Goal: Information Seeking & Learning: Learn about a topic

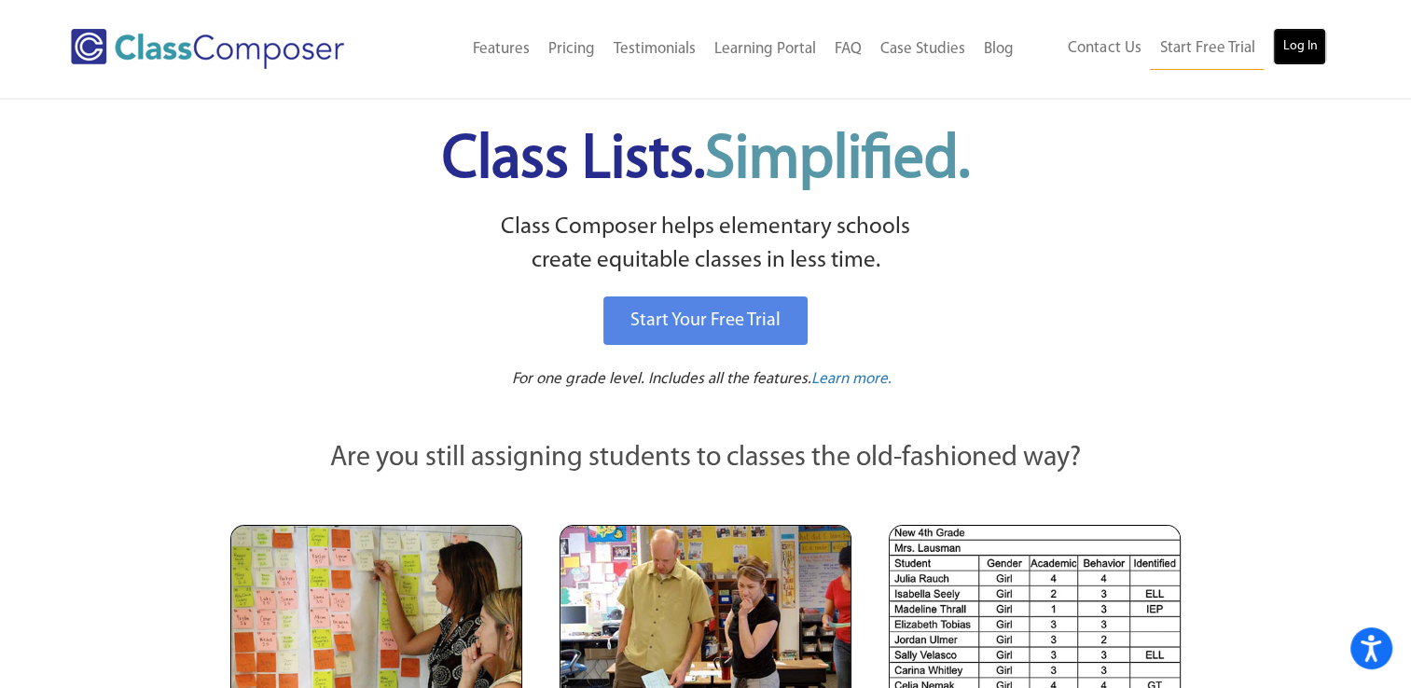
click at [1287, 50] on link "Log In" at bounding box center [1299, 46] width 53 height 37
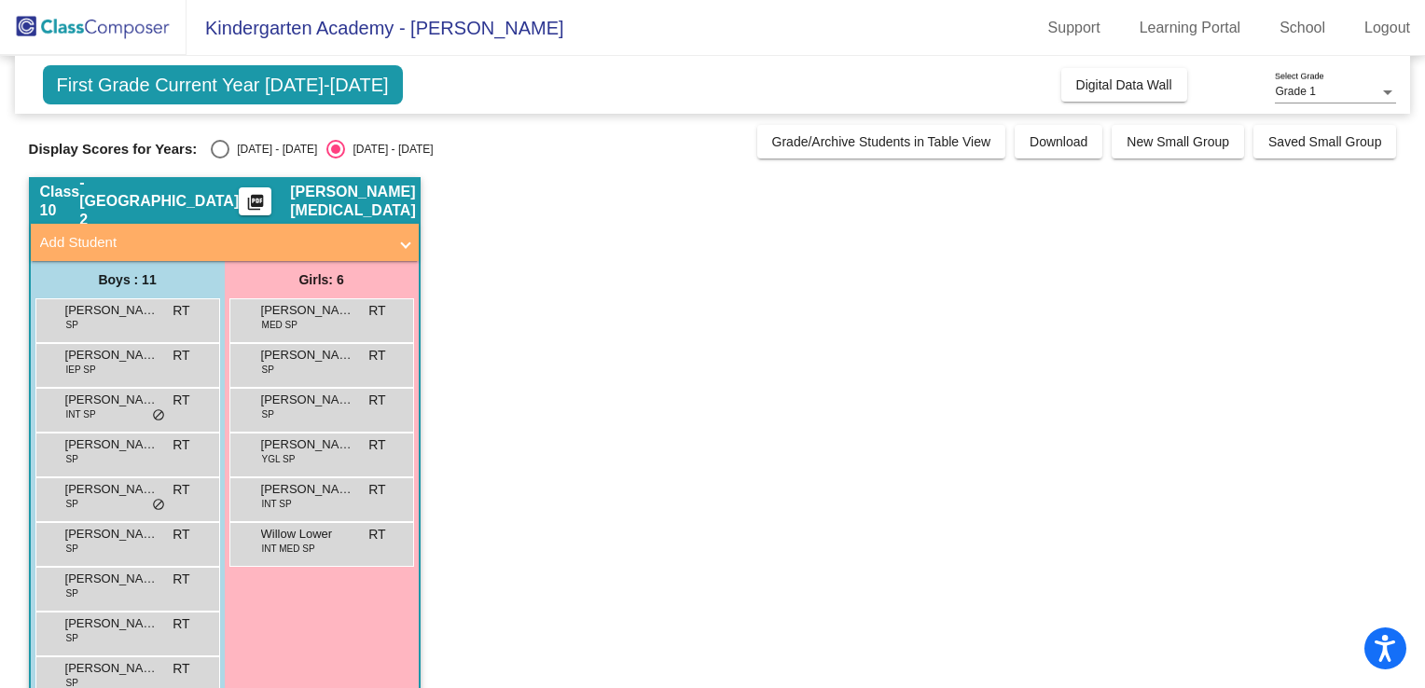
click at [215, 155] on div "Select an option" at bounding box center [220, 149] width 19 height 19
click at [219, 159] on input "[DATE] - [DATE]" at bounding box center [219, 159] width 1 height 1
radio input "true"
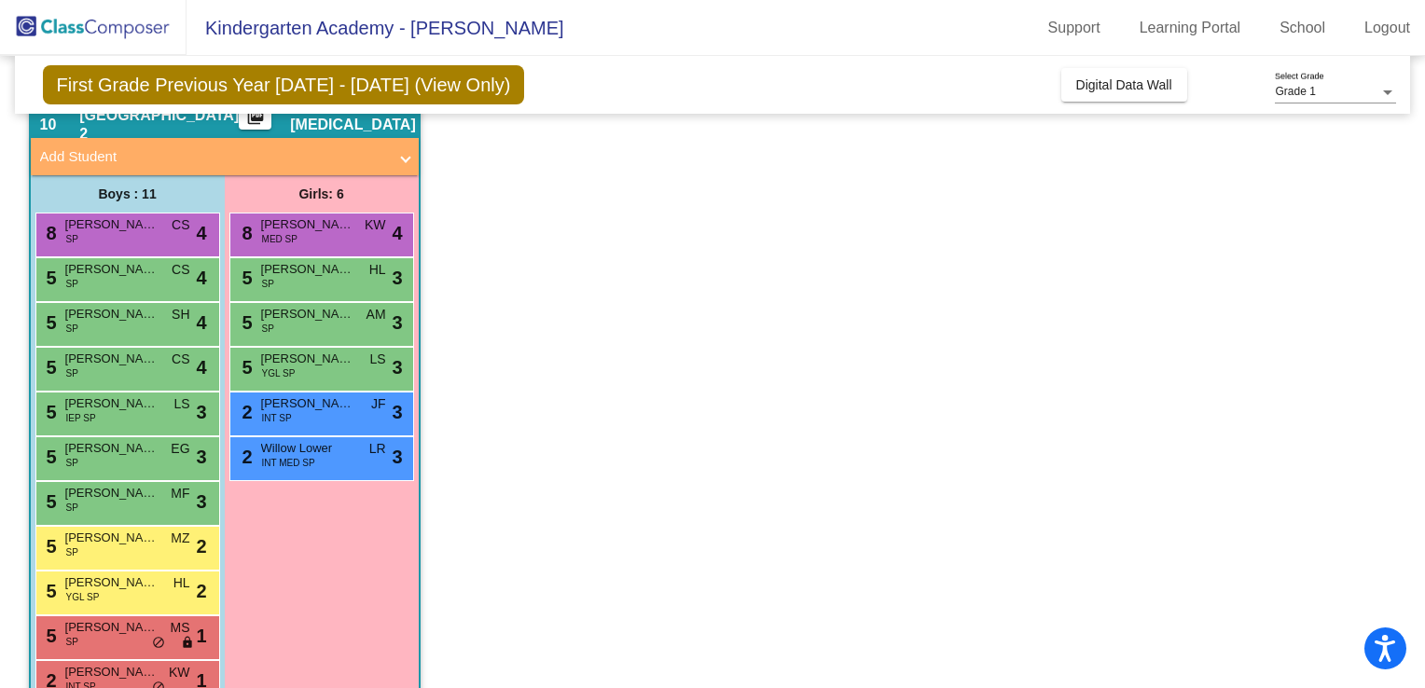
scroll to position [127, 0]
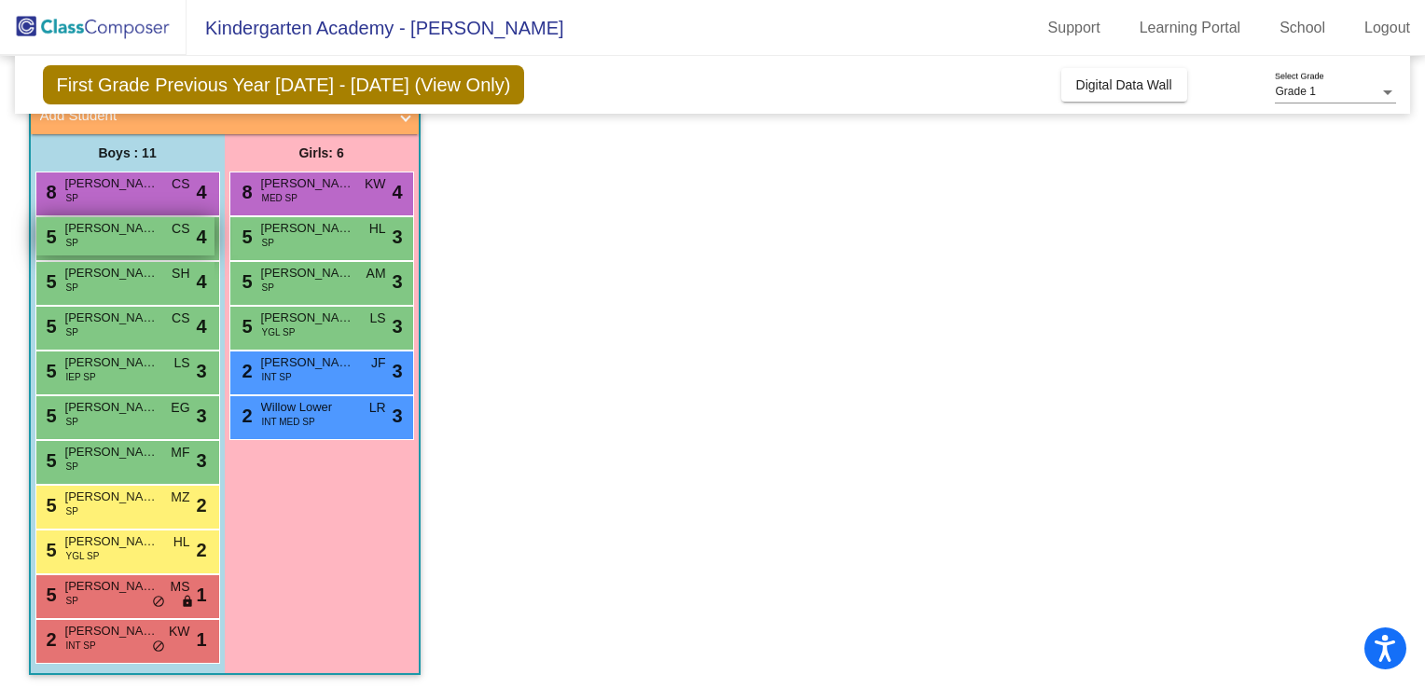
click at [149, 238] on div "5 [PERSON_NAME] SP CS lock do_not_disturb_alt 4" at bounding box center [125, 236] width 178 height 38
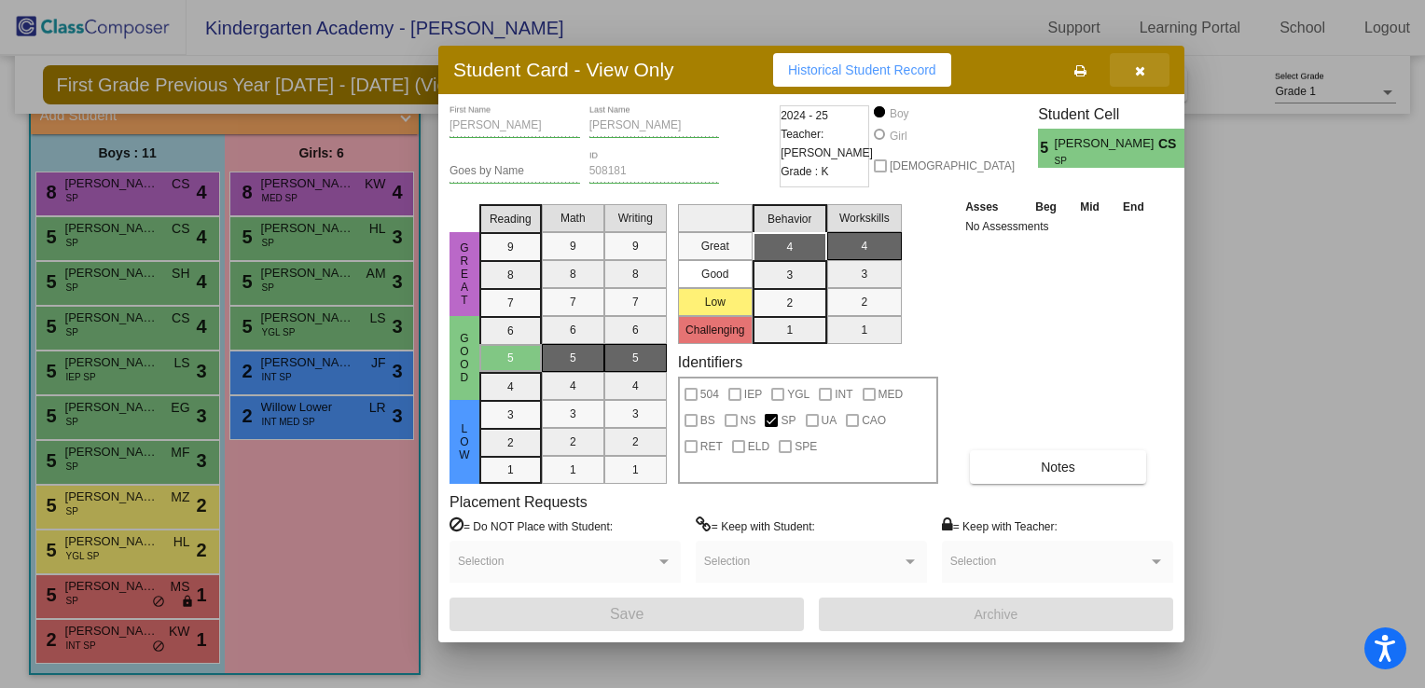
click at [1131, 74] on button "button" at bounding box center [1140, 70] width 60 height 34
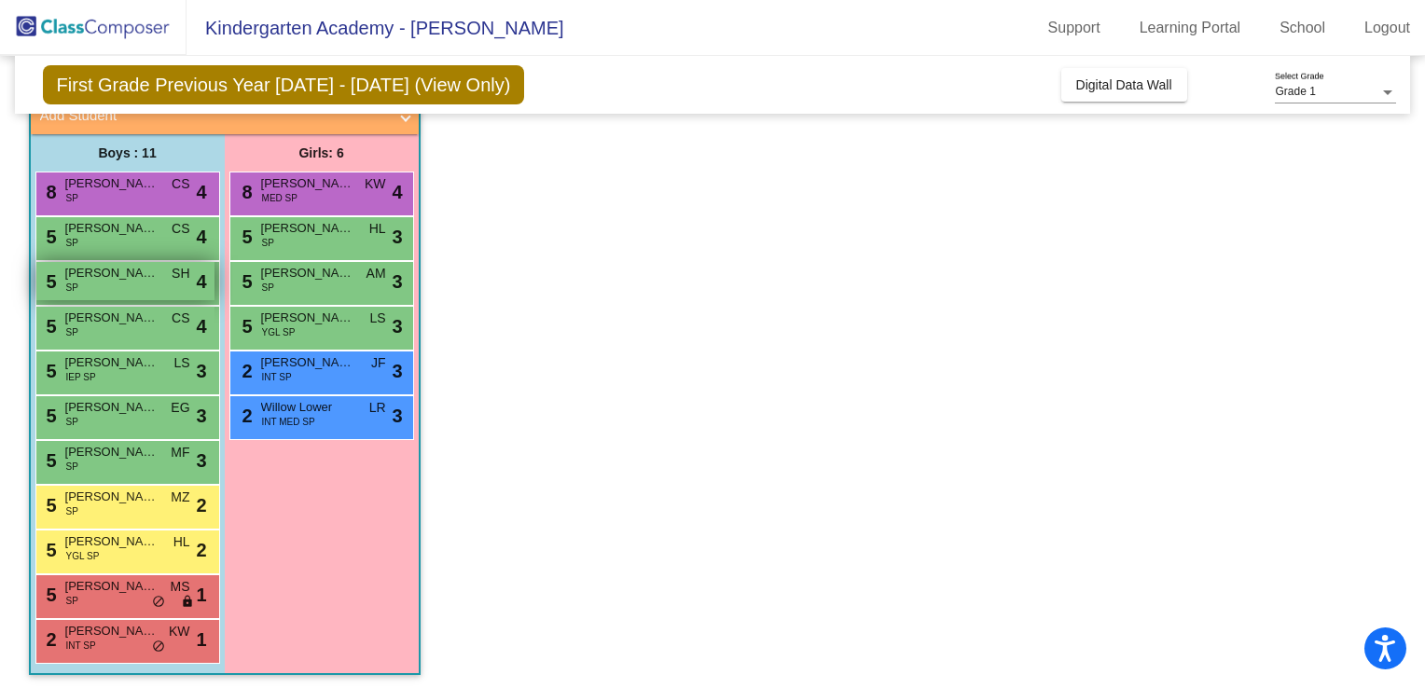
click at [159, 282] on div "5 [PERSON_NAME] SP SH lock do_not_disturb_alt 4" at bounding box center [125, 281] width 178 height 38
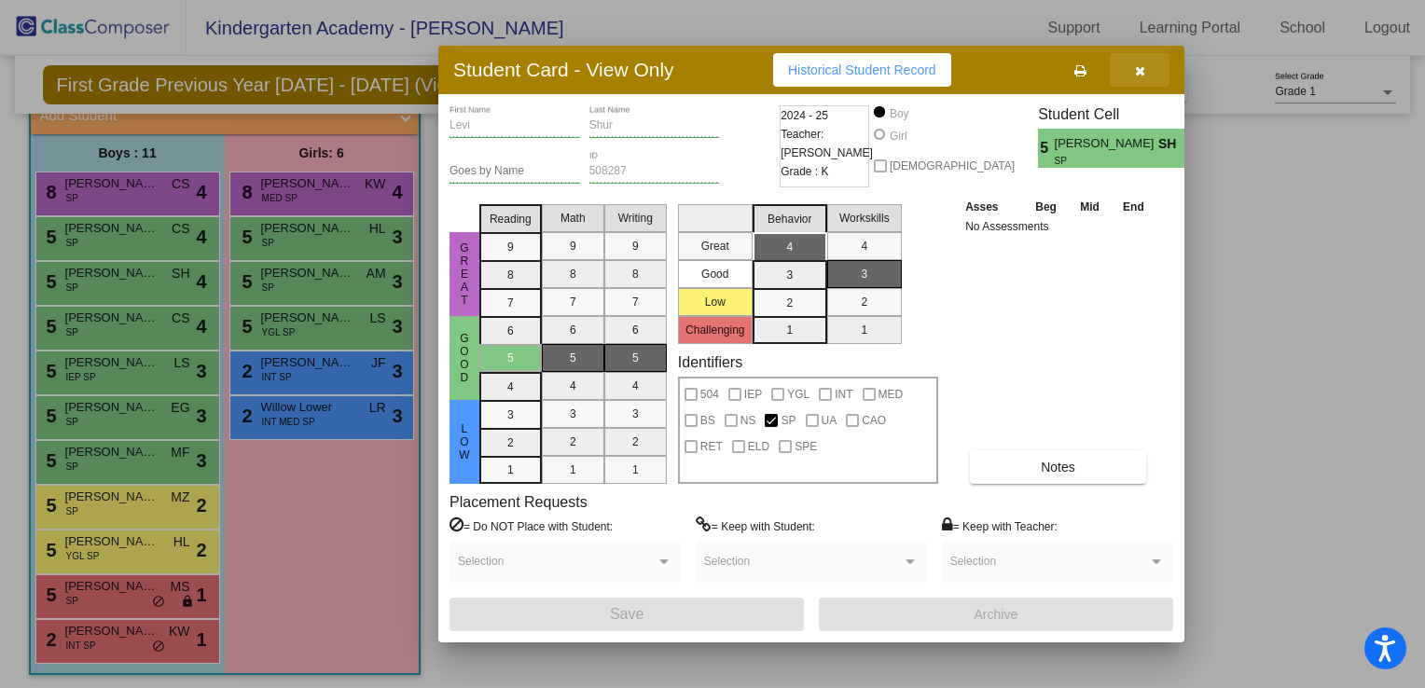
click at [1151, 64] on button "button" at bounding box center [1140, 70] width 60 height 34
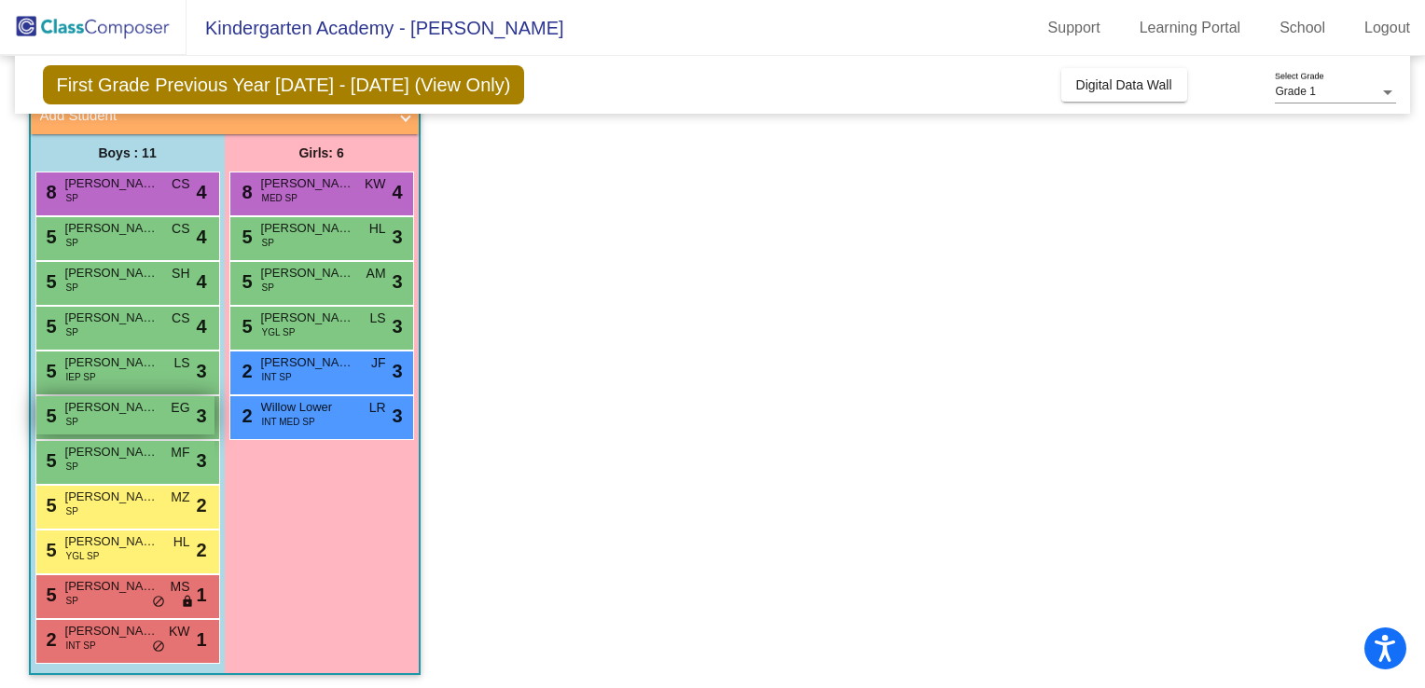
click at [179, 430] on div "5 [PERSON_NAME] SP EG lock do_not_disturb_alt 3" at bounding box center [125, 415] width 178 height 38
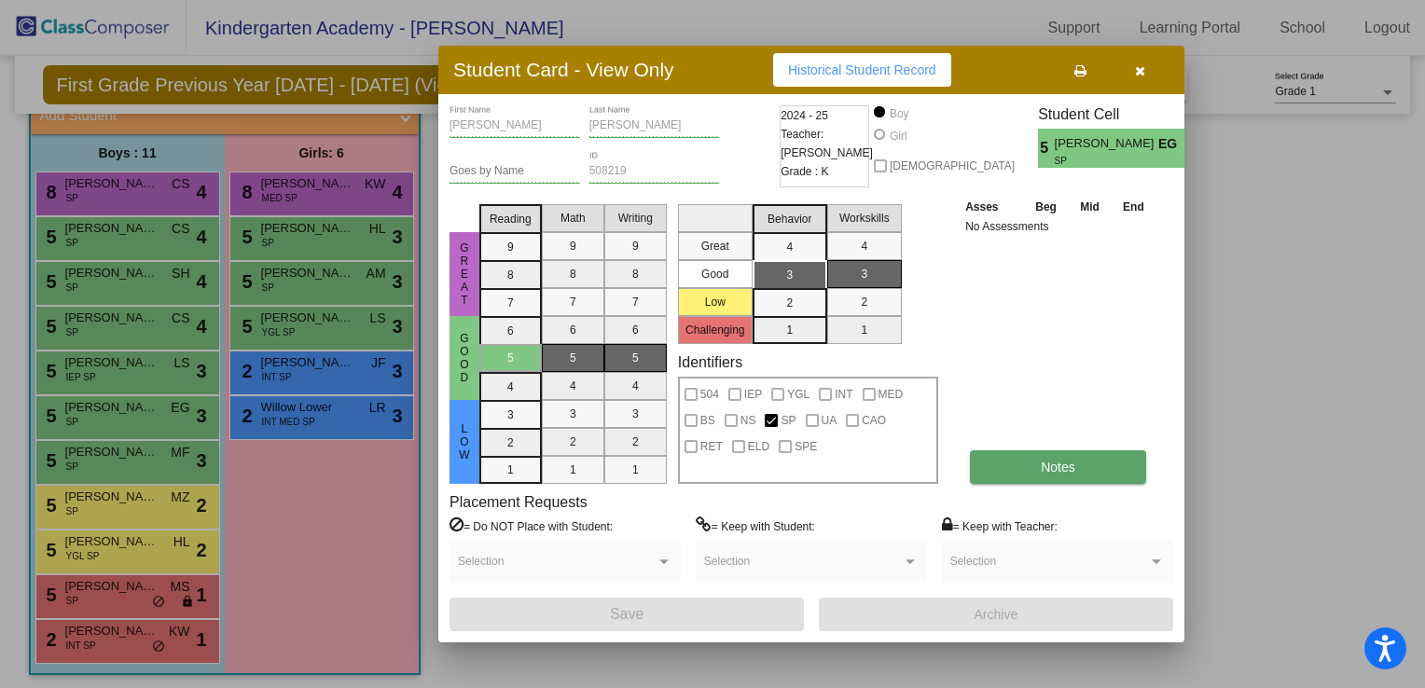
click at [1067, 465] on span "Notes" at bounding box center [1058, 467] width 35 height 15
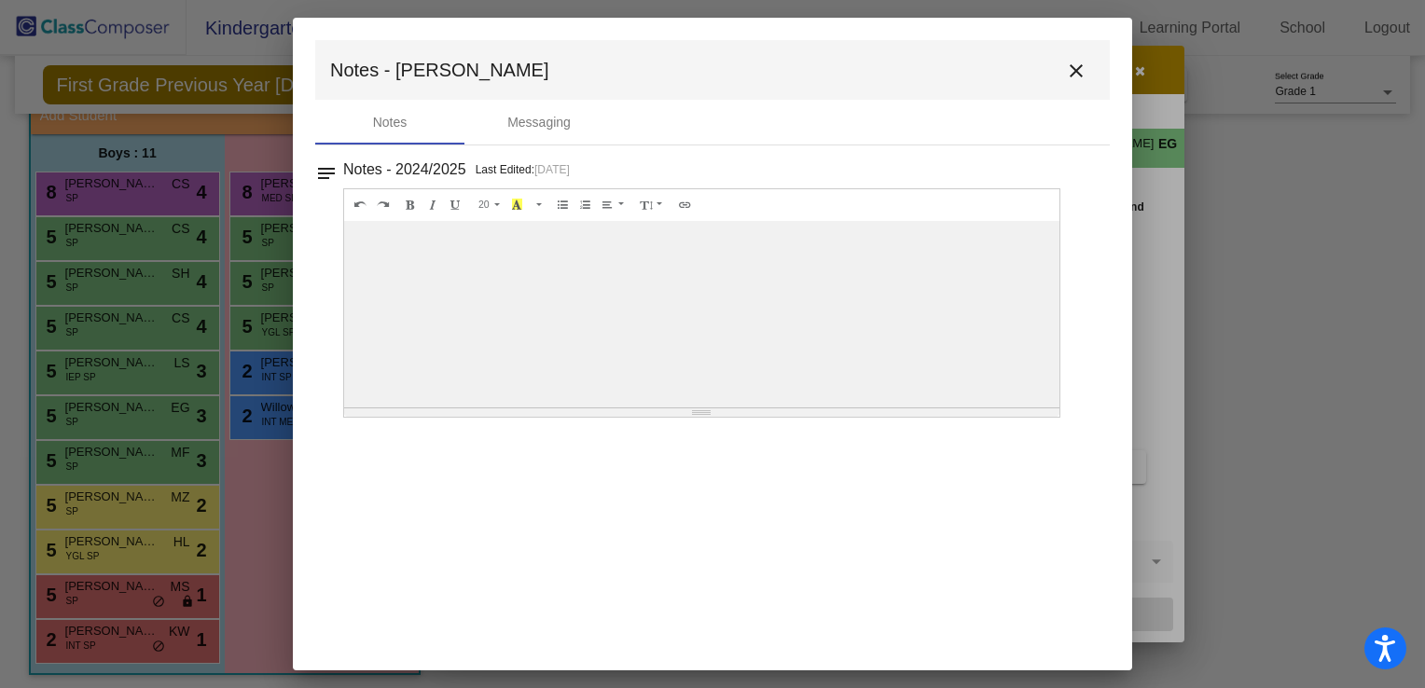
click at [1073, 66] on mat-icon "close" at bounding box center [1076, 71] width 22 height 22
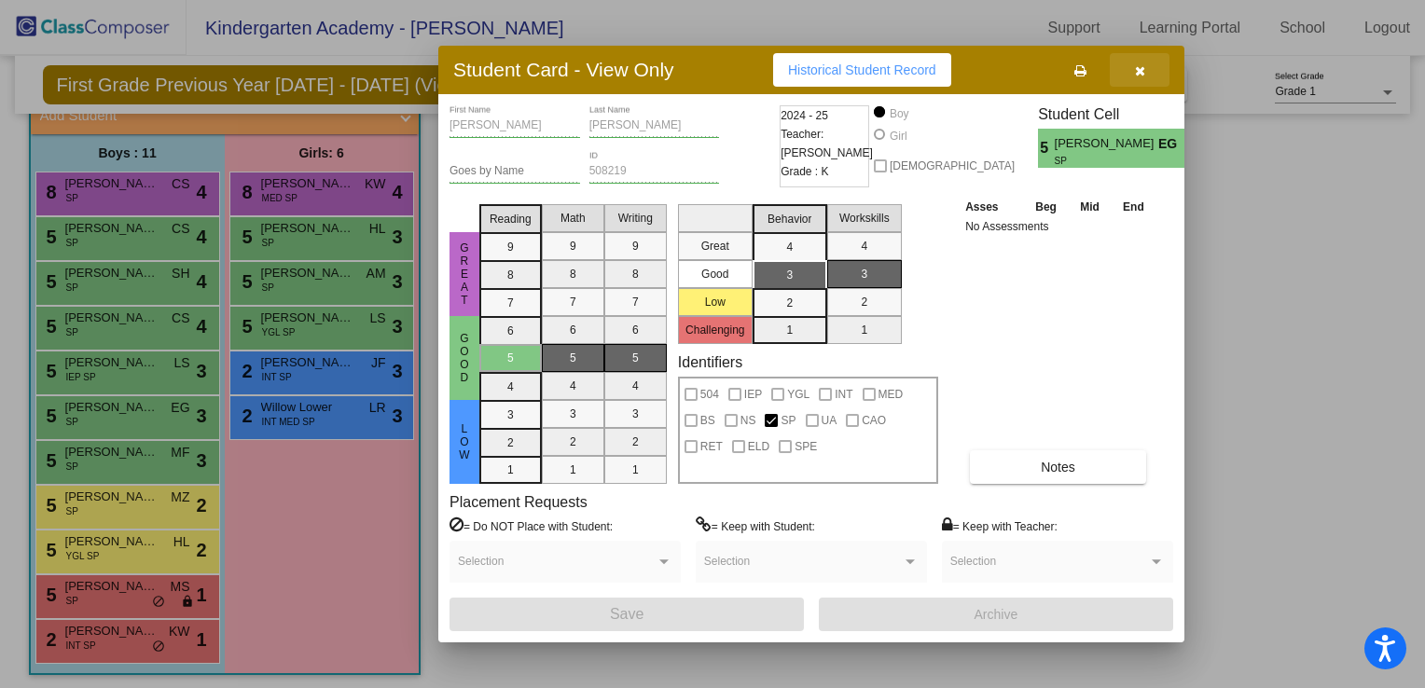
click at [1141, 80] on button "button" at bounding box center [1140, 70] width 60 height 34
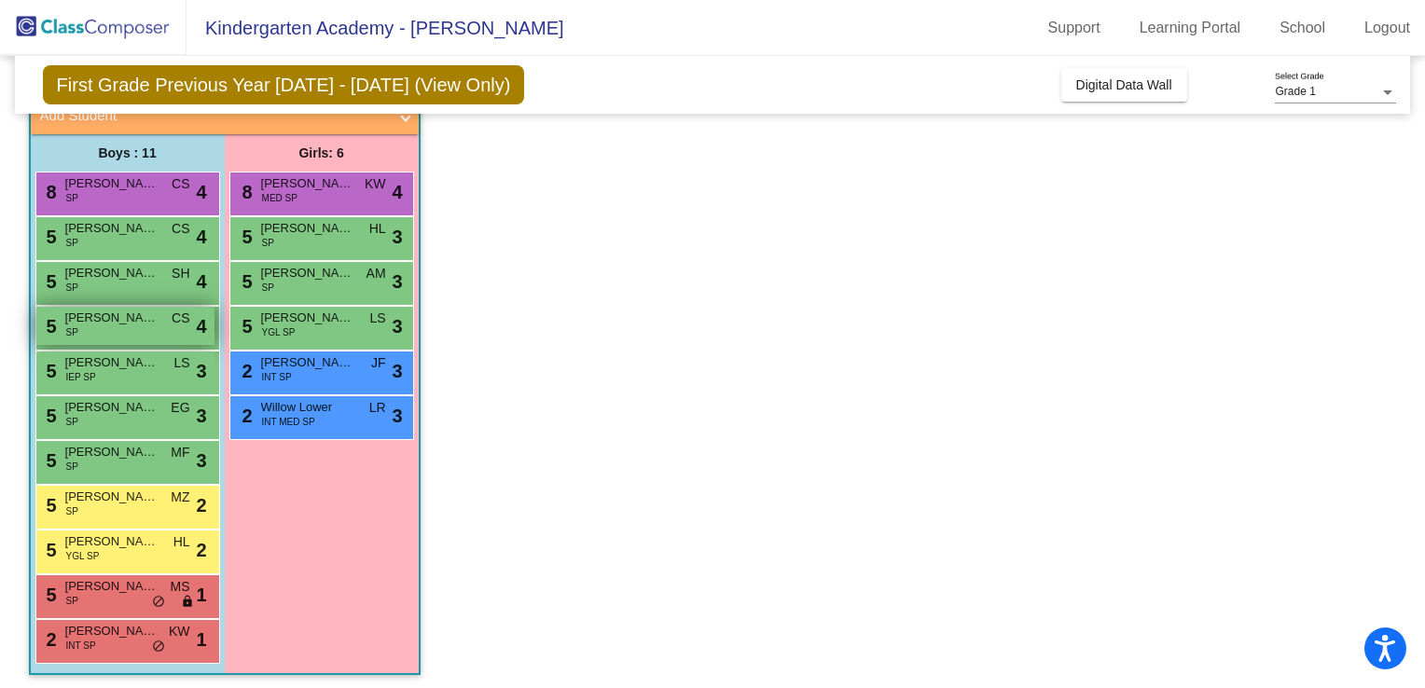
click at [96, 321] on span "[PERSON_NAME]" at bounding box center [111, 318] width 93 height 19
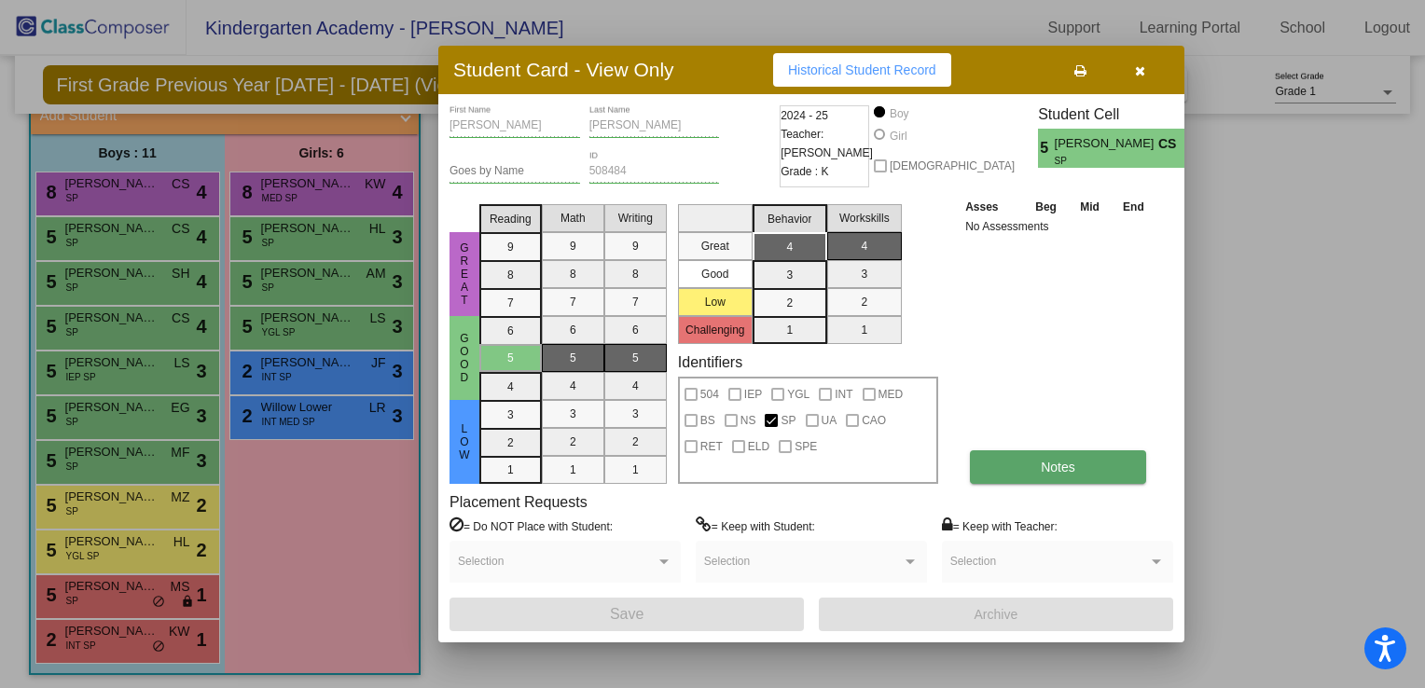
click at [1075, 468] on span "Notes" at bounding box center [1058, 467] width 35 height 15
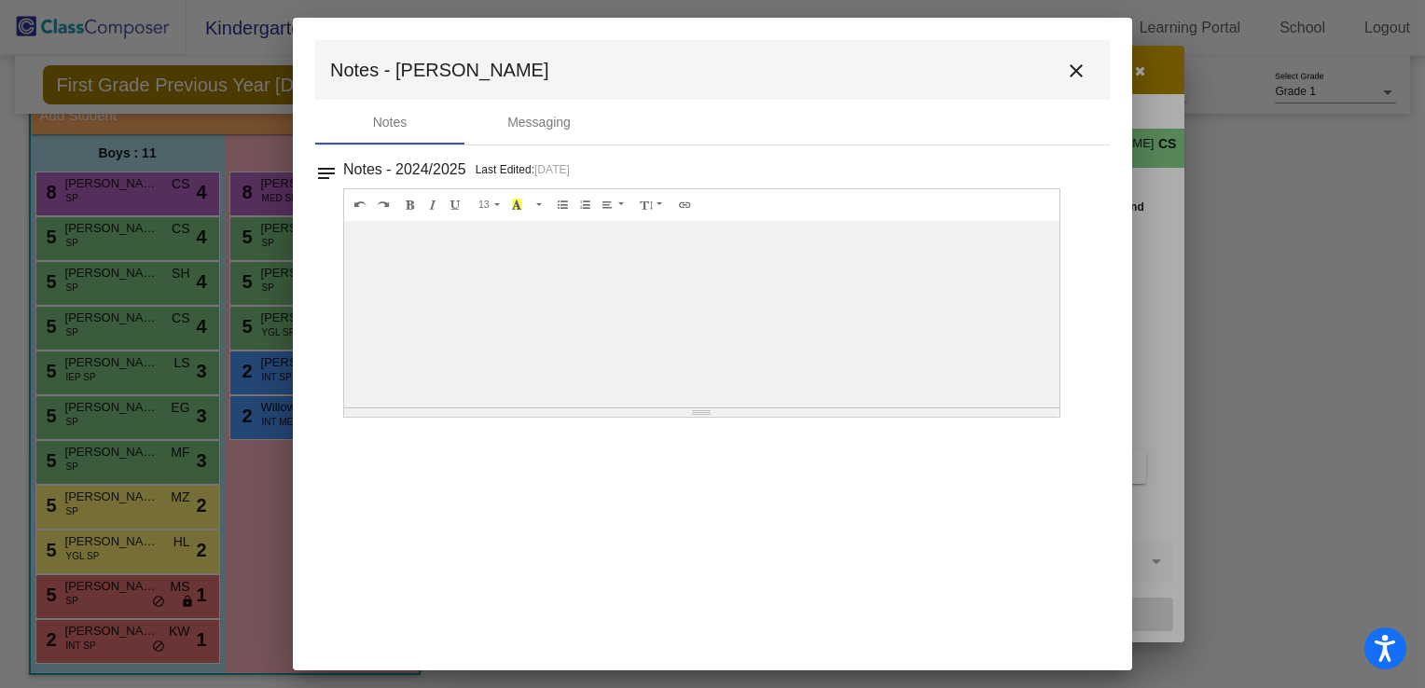
click at [1085, 68] on mat-icon "close" at bounding box center [1076, 71] width 22 height 22
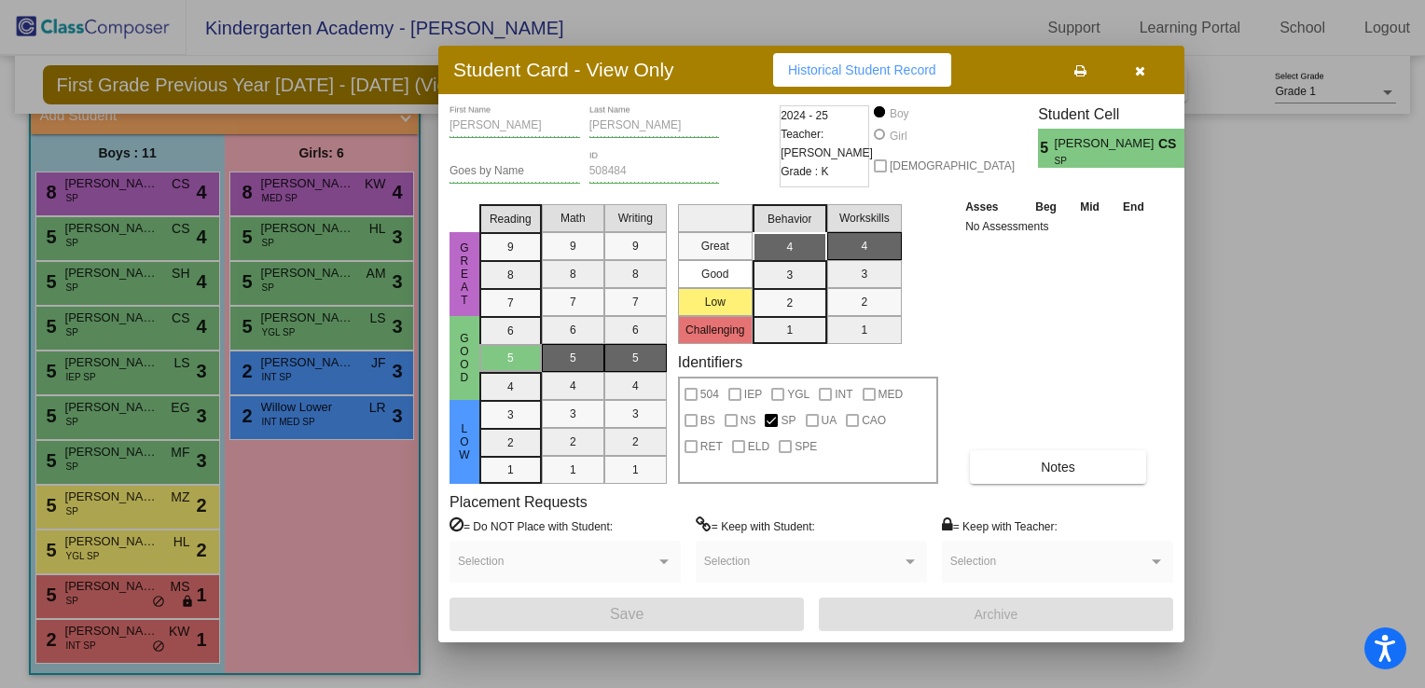
click at [1148, 76] on button "button" at bounding box center [1140, 70] width 60 height 34
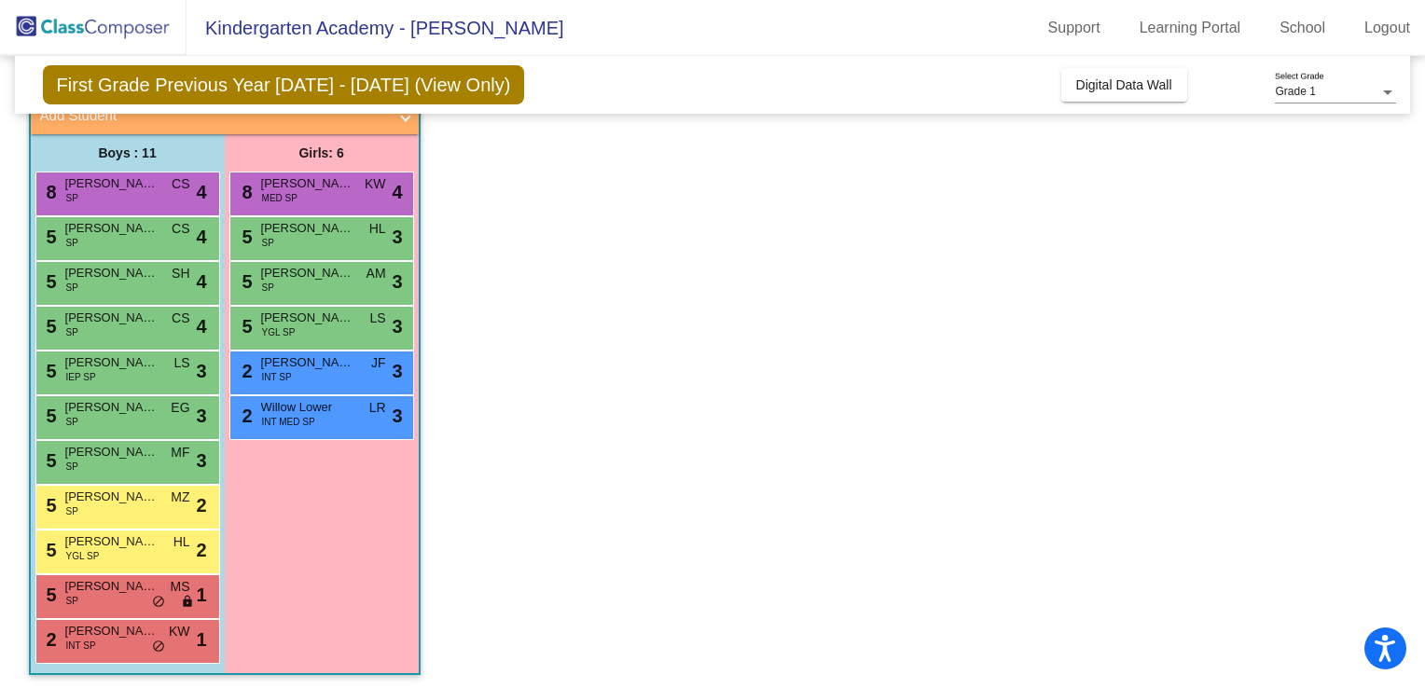
scroll to position [131, 0]
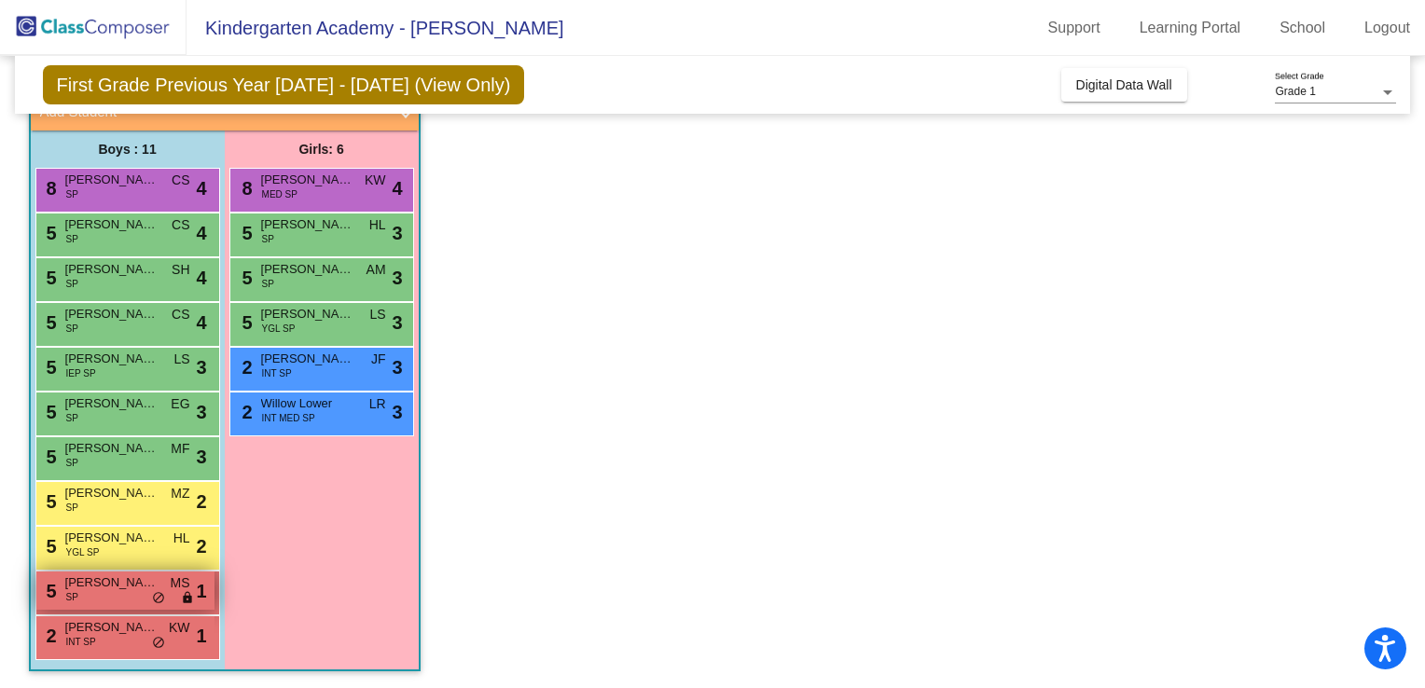
click at [205, 600] on span "1" at bounding box center [201, 591] width 10 height 28
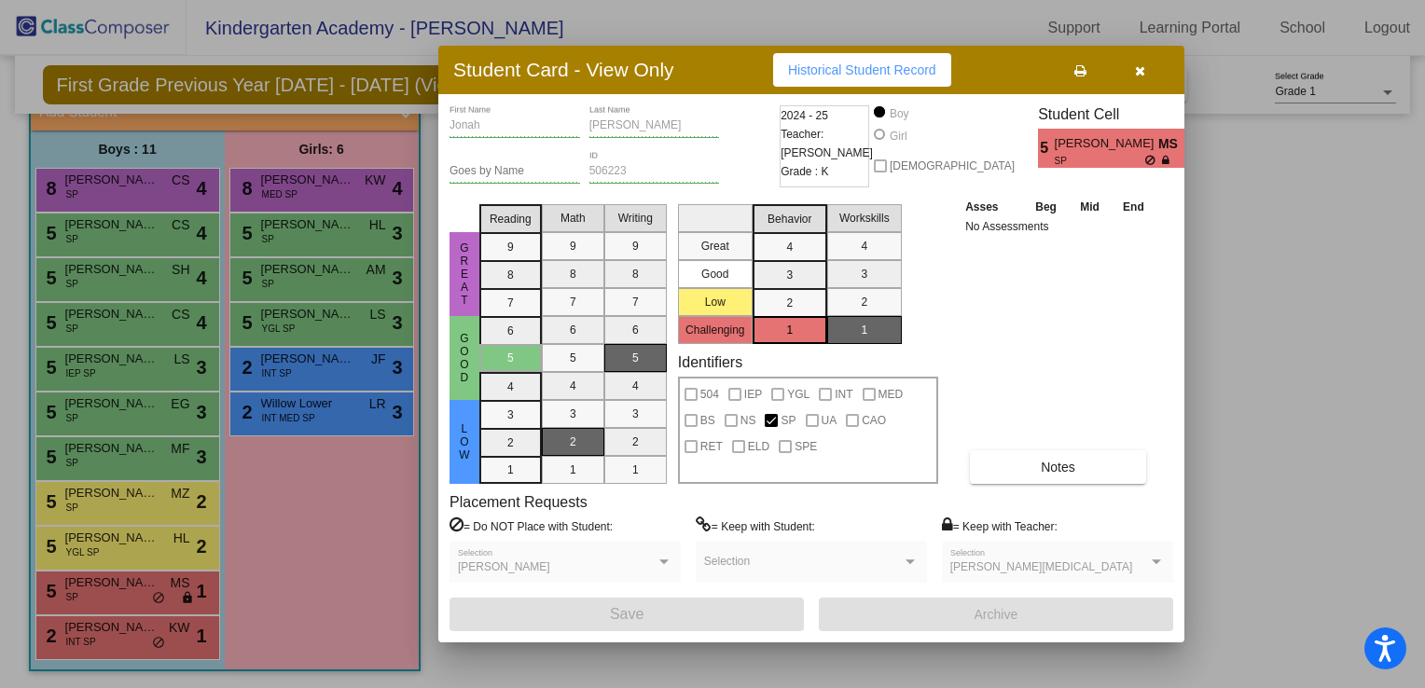
click at [1147, 69] on button "button" at bounding box center [1140, 70] width 60 height 34
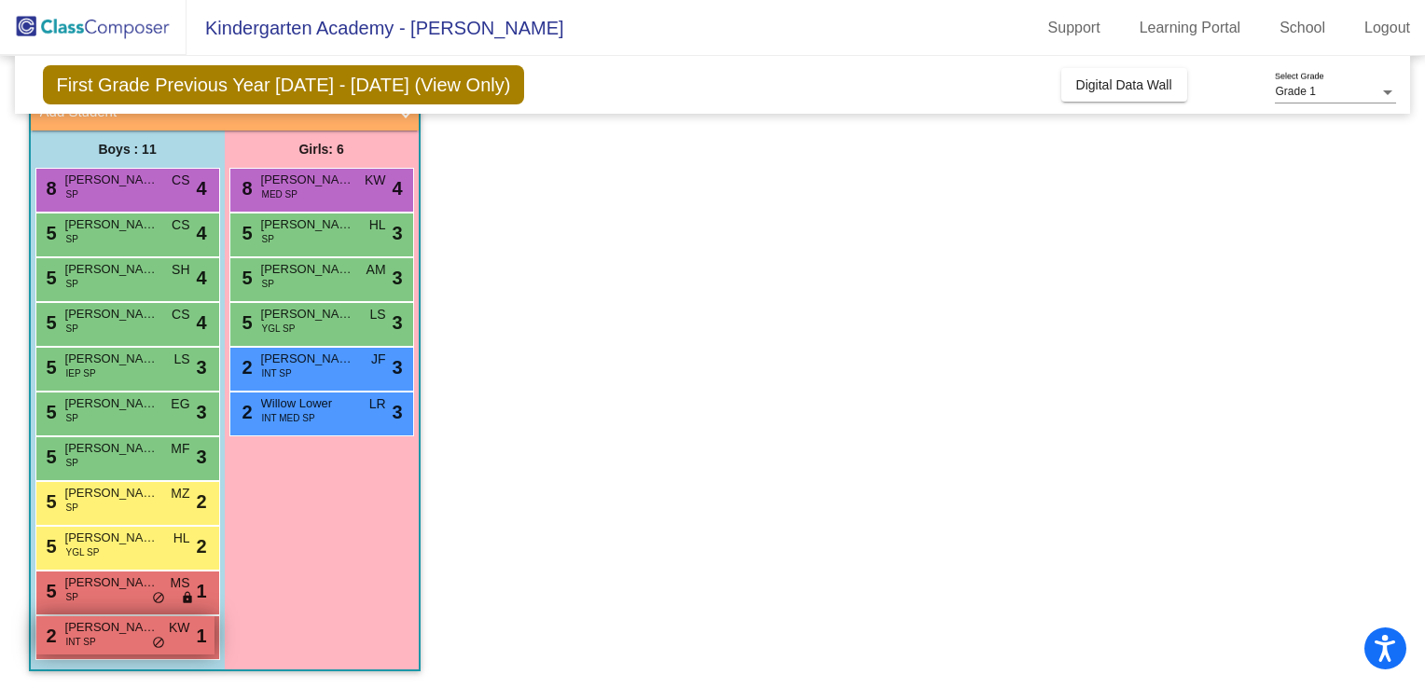
click at [90, 640] on span "INT SP" at bounding box center [81, 642] width 30 height 14
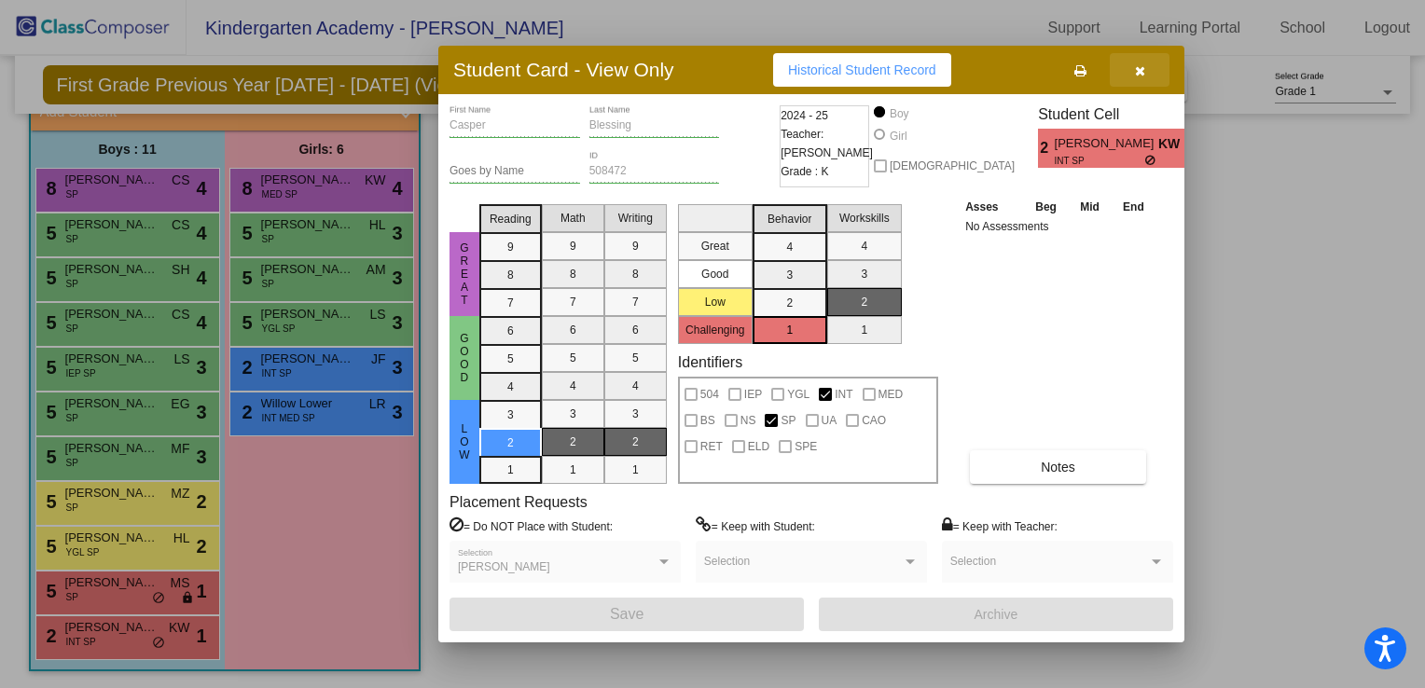
click at [1141, 70] on icon "button" at bounding box center [1140, 70] width 10 height 13
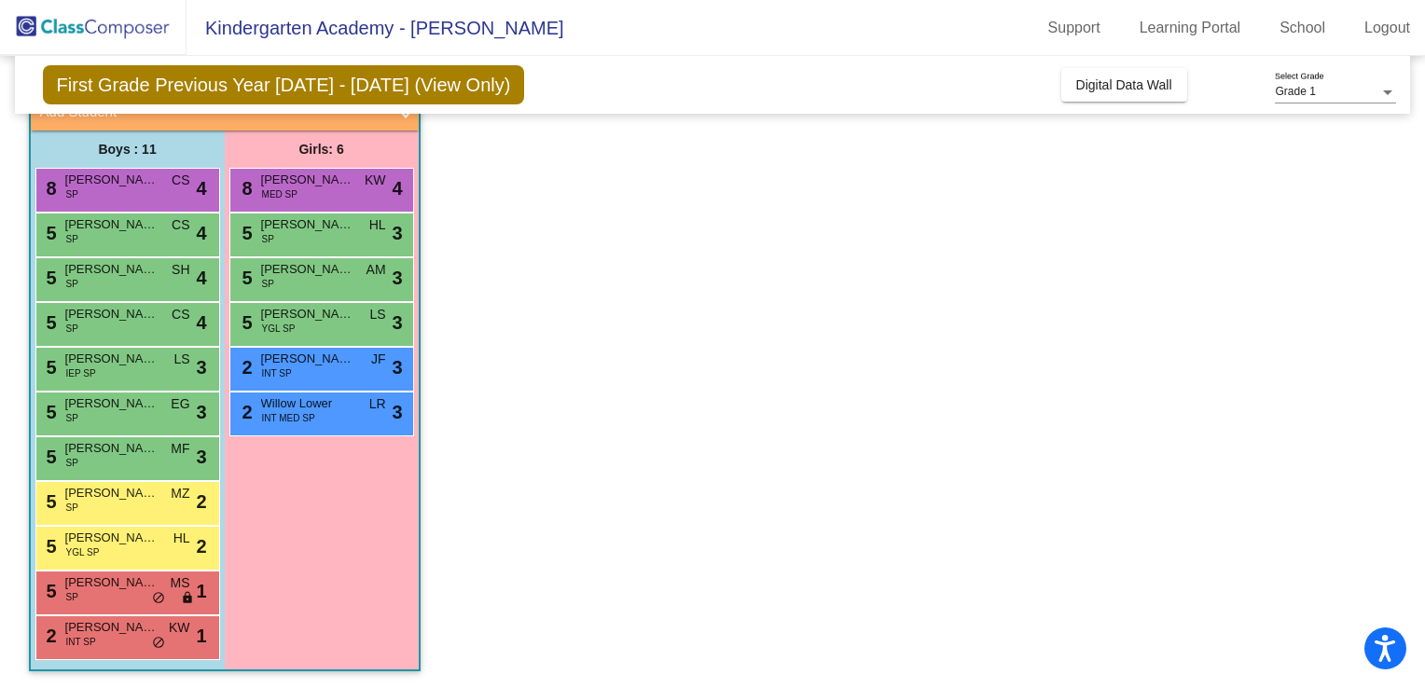
click at [349, 432] on div "2 Willow Lower INT MED SP LR lock do_not_disturb_alt 3" at bounding box center [321, 414] width 185 height 45
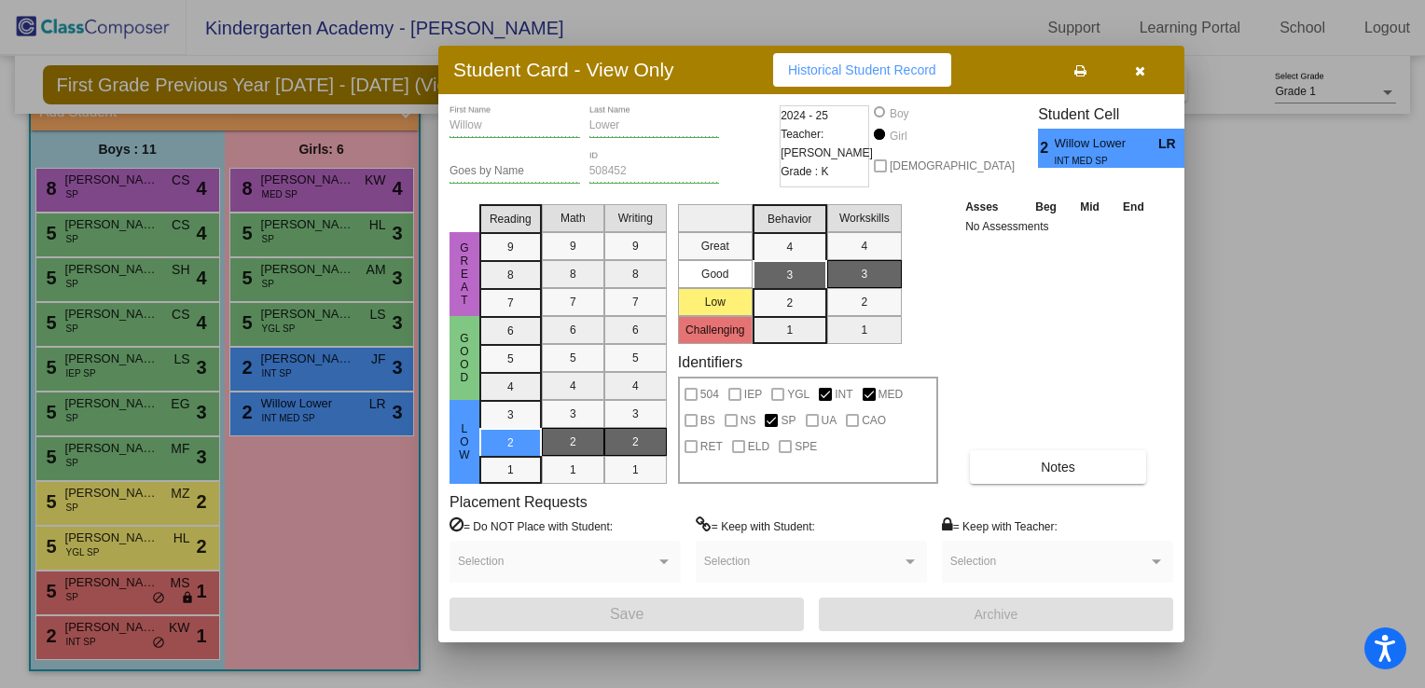
click at [1146, 61] on button "button" at bounding box center [1140, 70] width 60 height 34
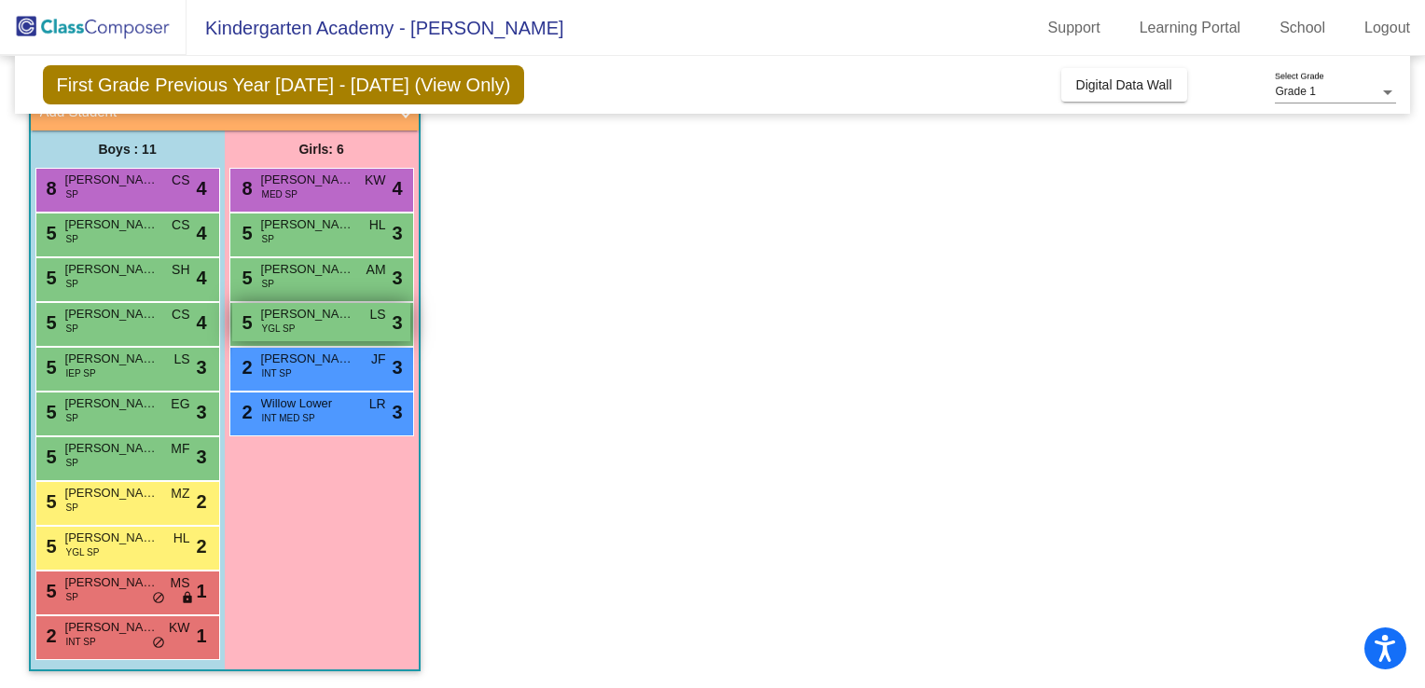
click at [308, 322] on div "5 [PERSON_NAME] YGL SP LS lock do_not_disturb_alt 3" at bounding box center [321, 322] width 178 height 38
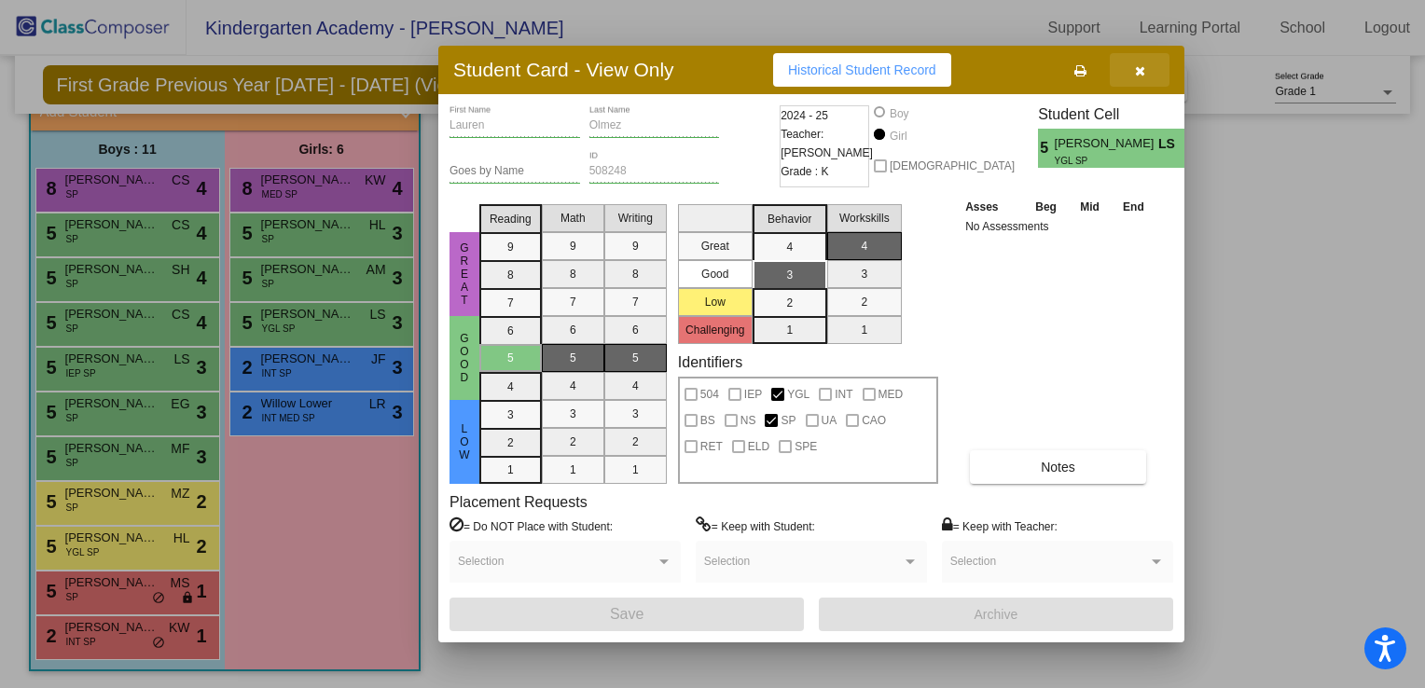
click at [1142, 84] on button "button" at bounding box center [1140, 70] width 60 height 34
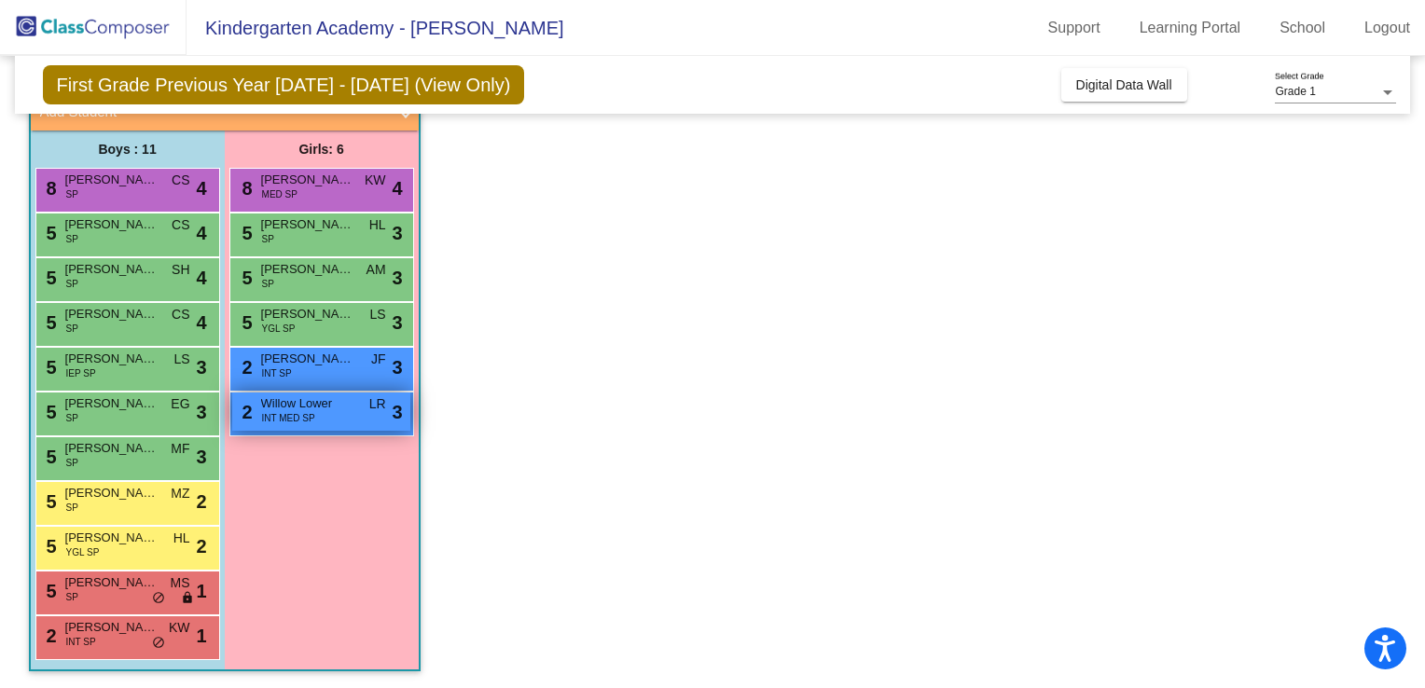
click at [328, 409] on span "Willow Lower" at bounding box center [307, 404] width 93 height 19
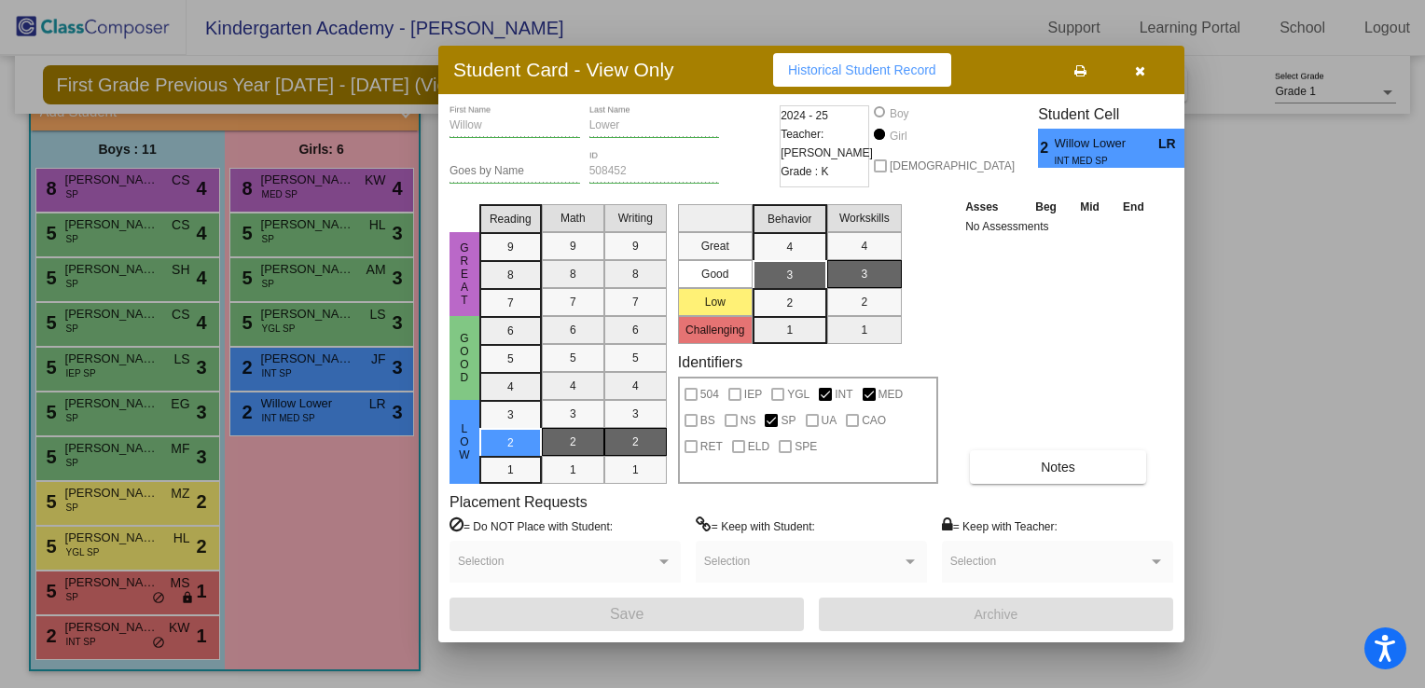
click at [1140, 62] on span "button" at bounding box center [1140, 69] width 10 height 15
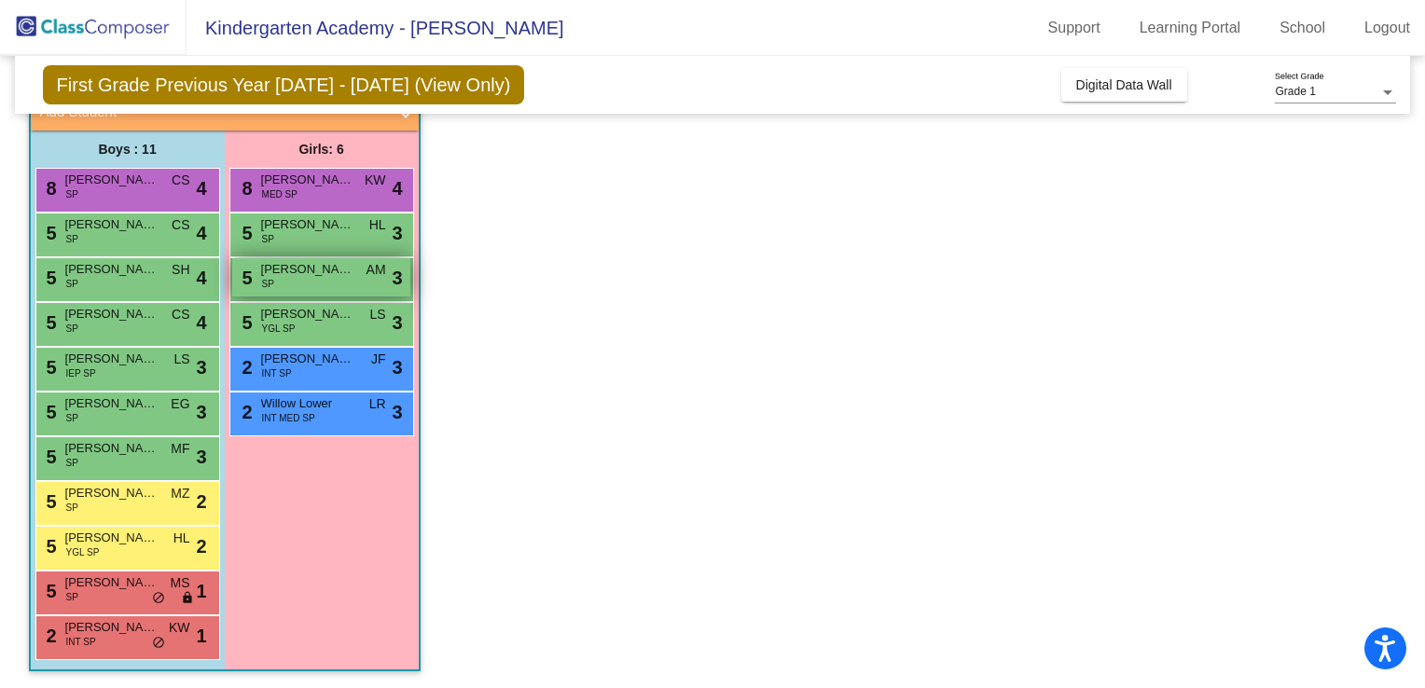
click at [305, 268] on span "[PERSON_NAME]" at bounding box center [307, 269] width 93 height 19
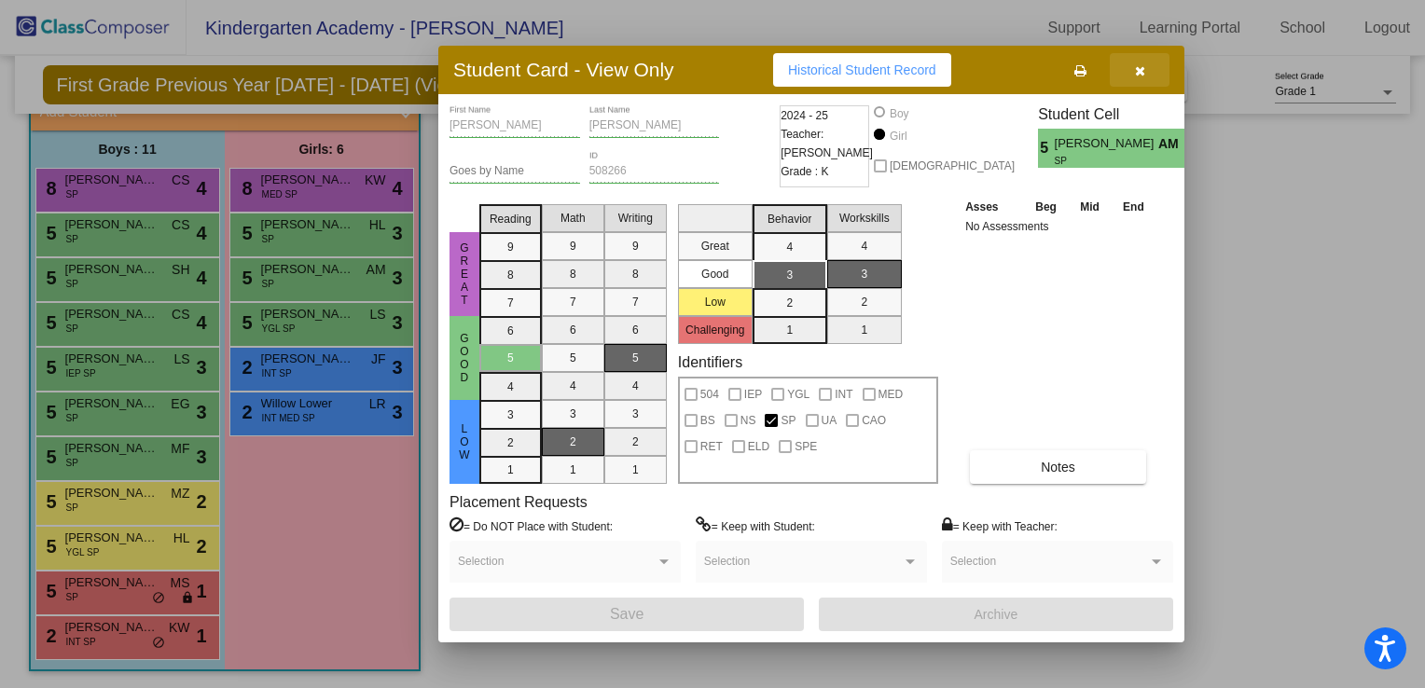
click at [1149, 62] on button "button" at bounding box center [1140, 70] width 60 height 34
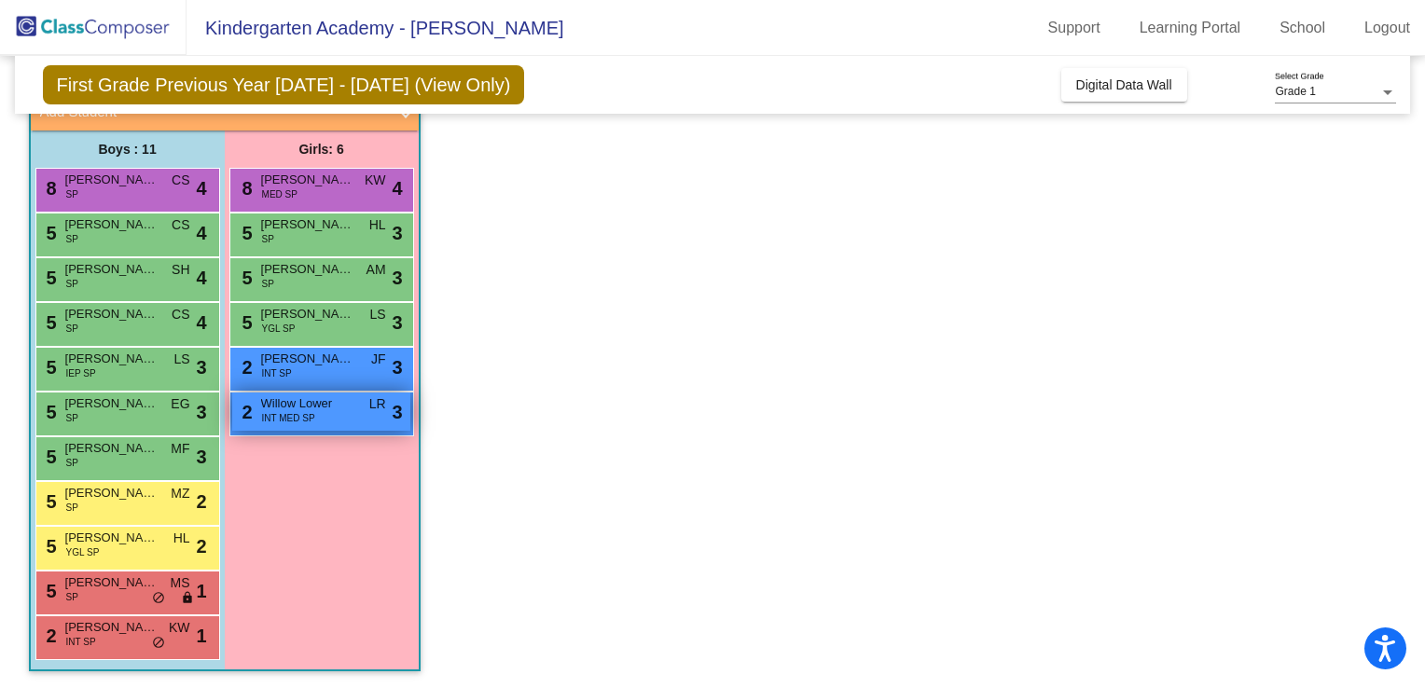
click at [303, 404] on span "Willow Lower" at bounding box center [307, 404] width 93 height 19
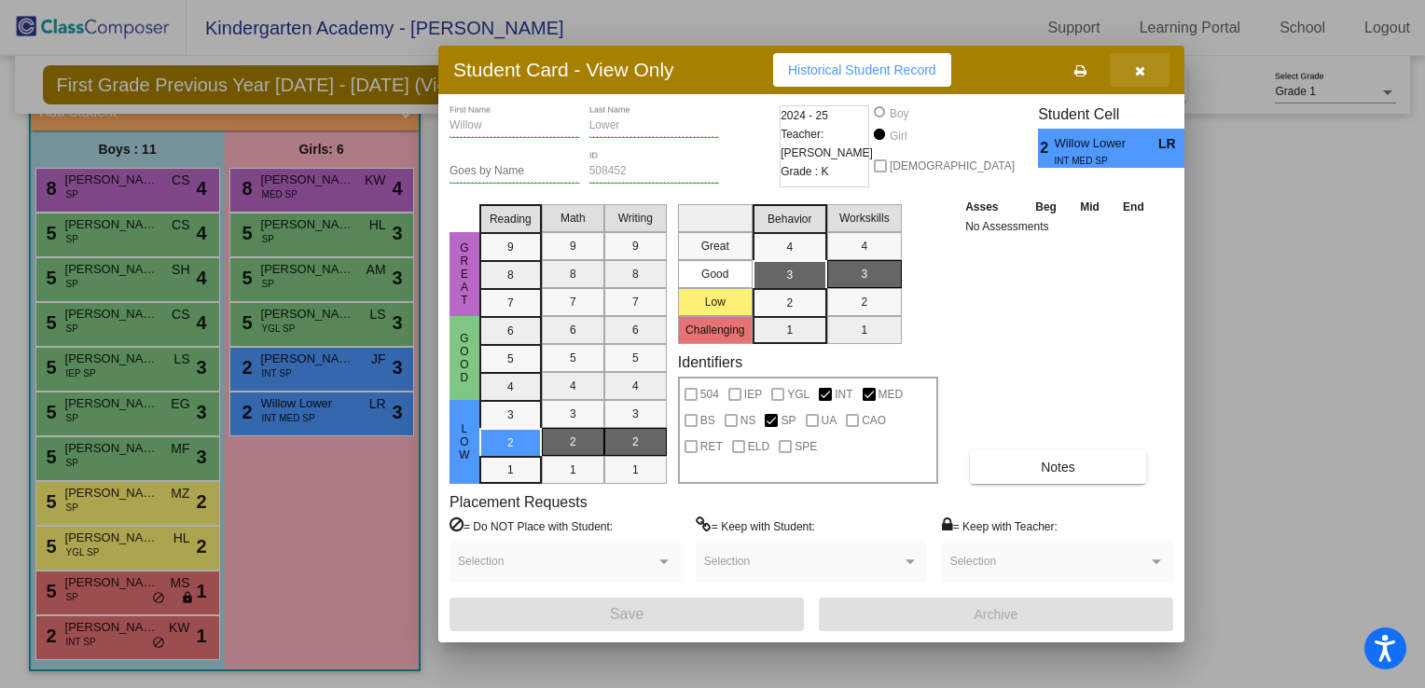
click at [1134, 64] on button "button" at bounding box center [1140, 70] width 60 height 34
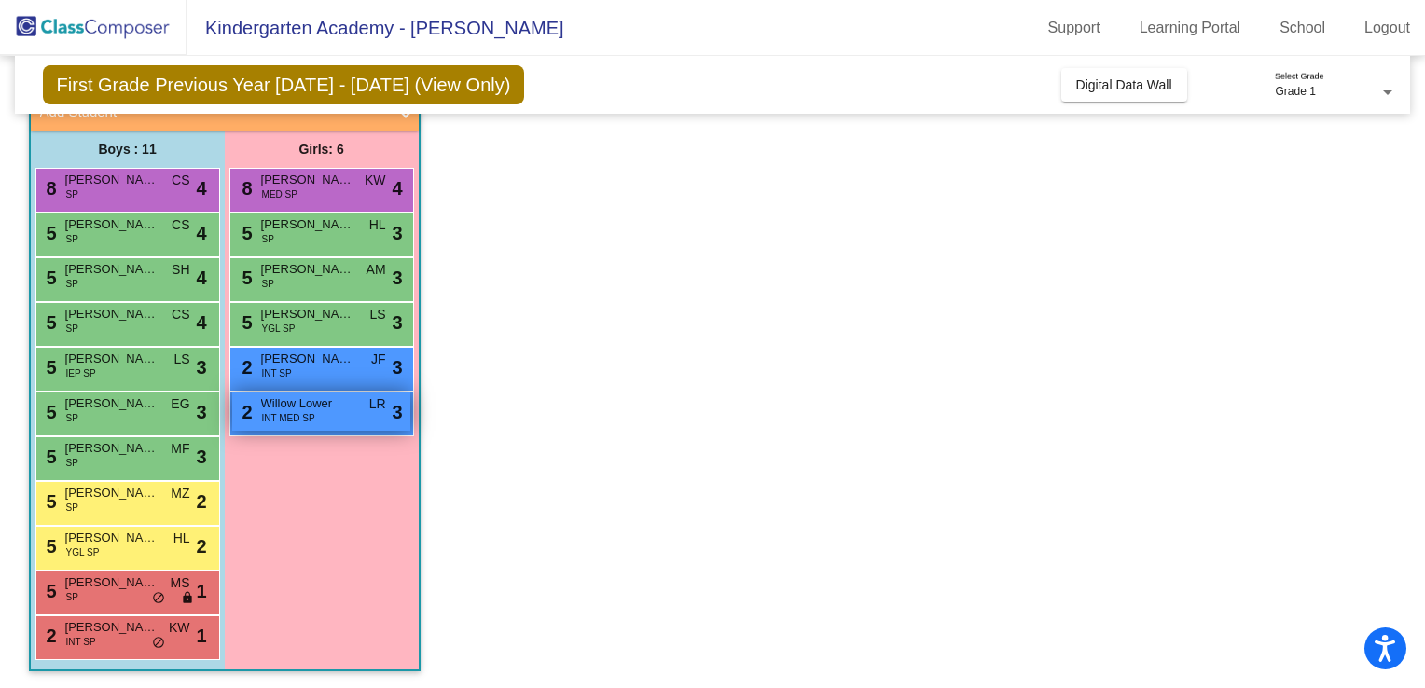
click at [295, 419] on span "INT MED SP" at bounding box center [288, 418] width 53 height 14
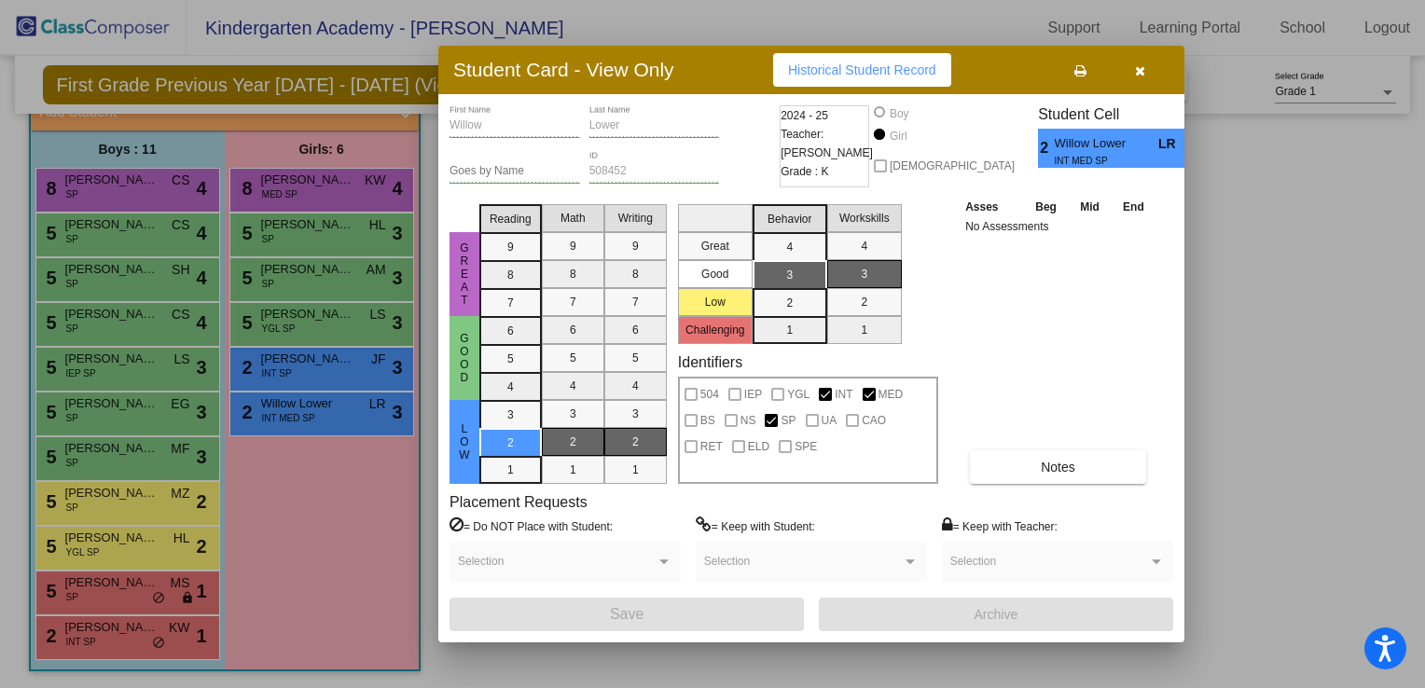
click at [1132, 66] on button "button" at bounding box center [1140, 70] width 60 height 34
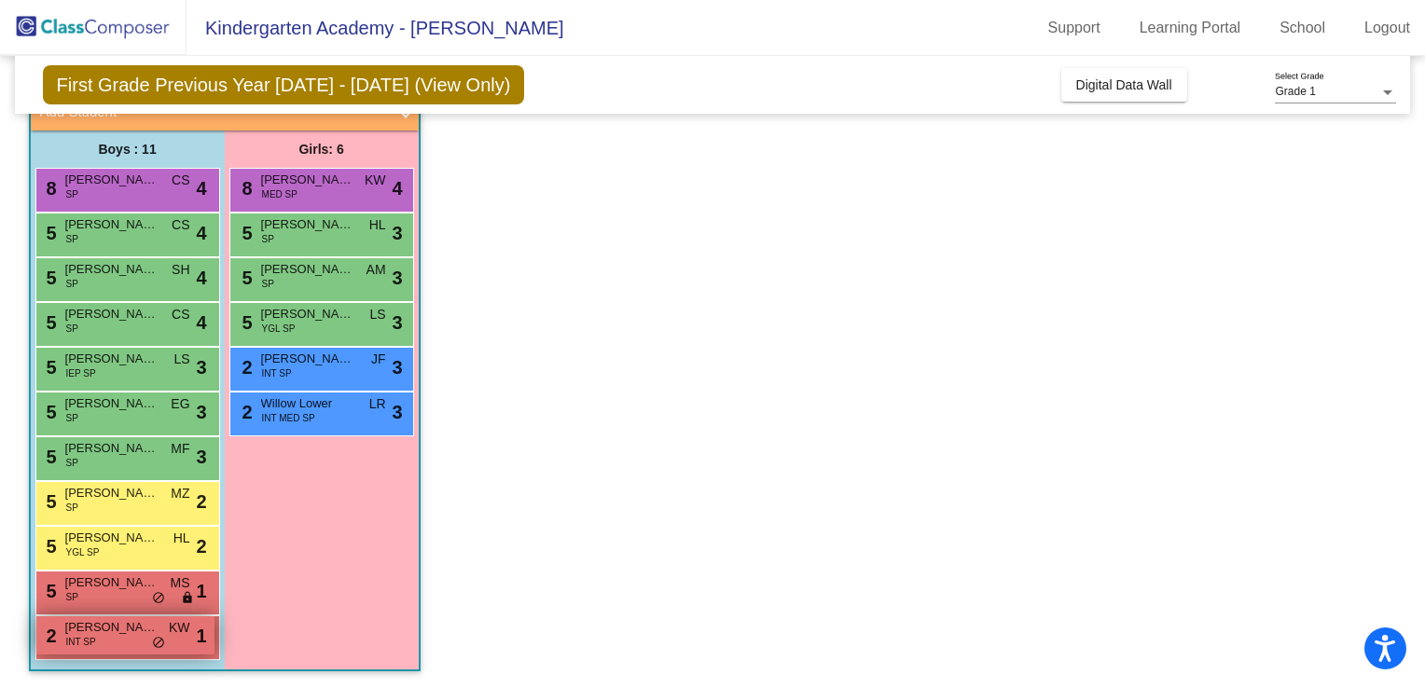
click at [118, 626] on span "[PERSON_NAME]" at bounding box center [111, 627] width 93 height 19
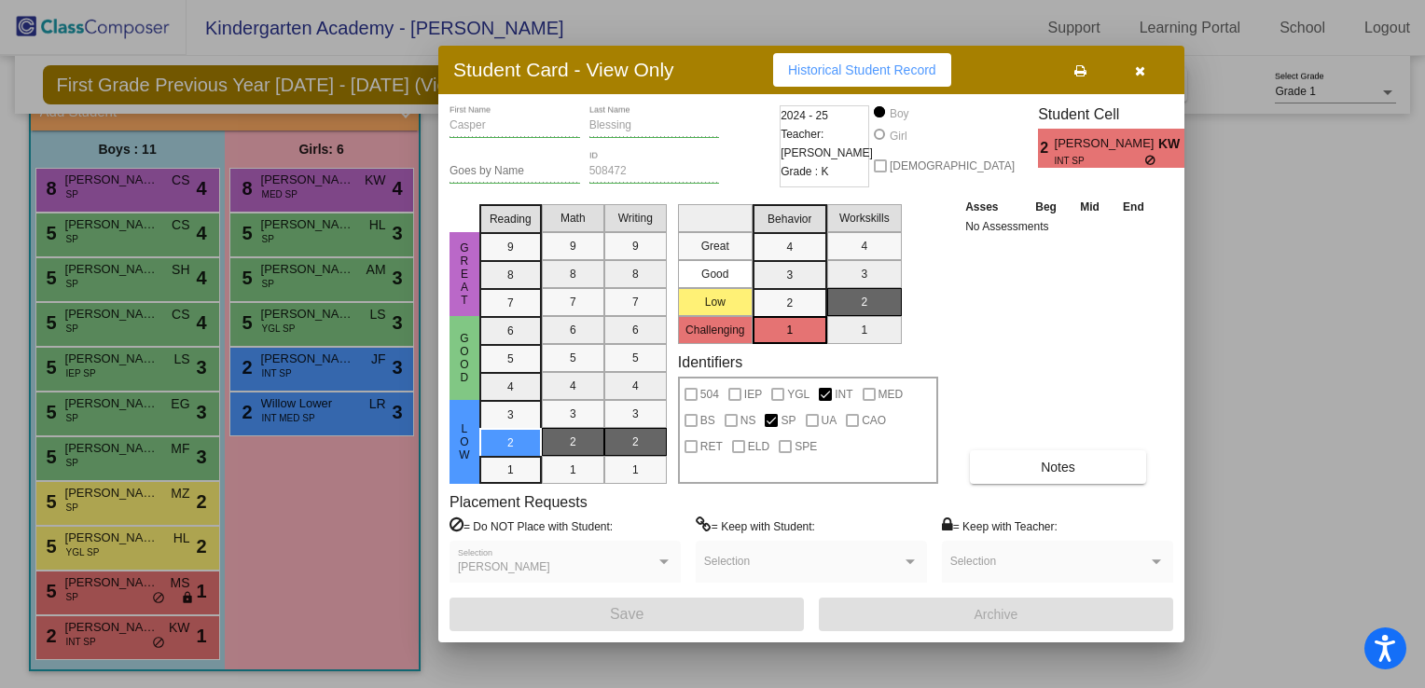
click at [1143, 65] on icon "button" at bounding box center [1140, 70] width 10 height 13
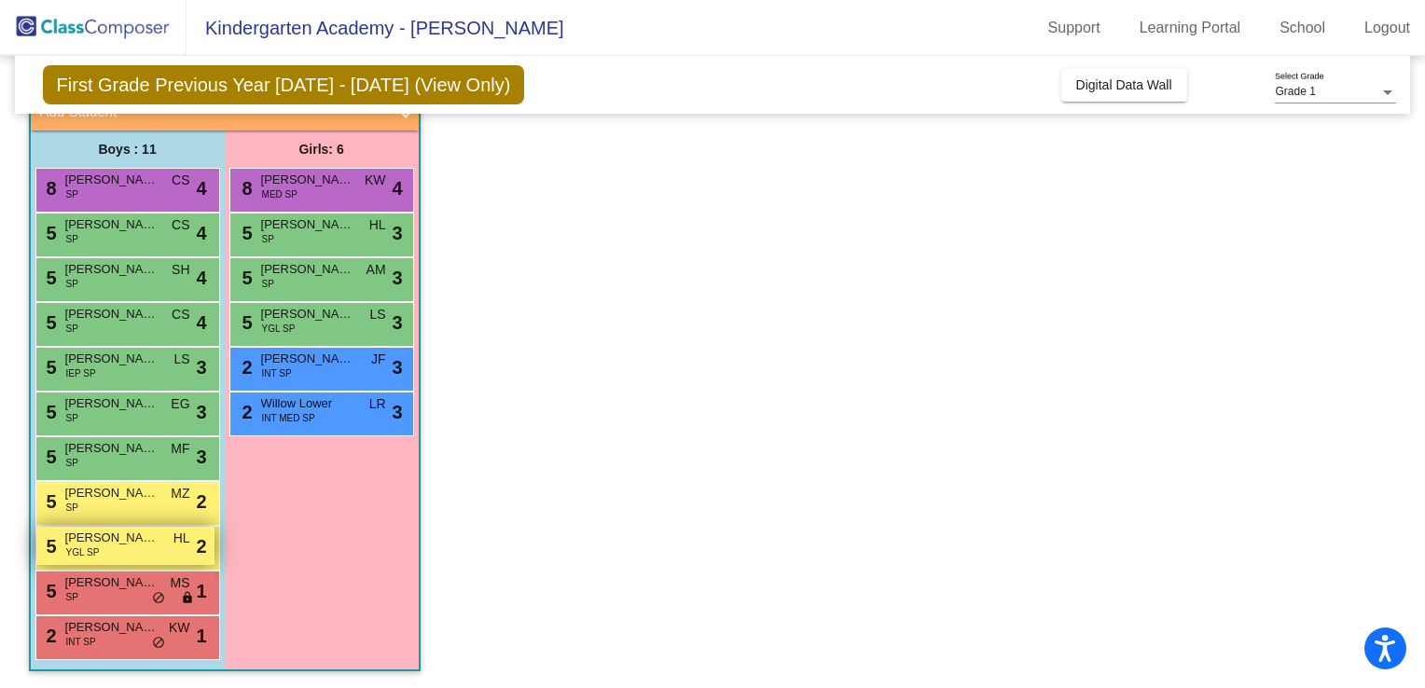
click at [131, 540] on span "[PERSON_NAME]" at bounding box center [111, 538] width 93 height 19
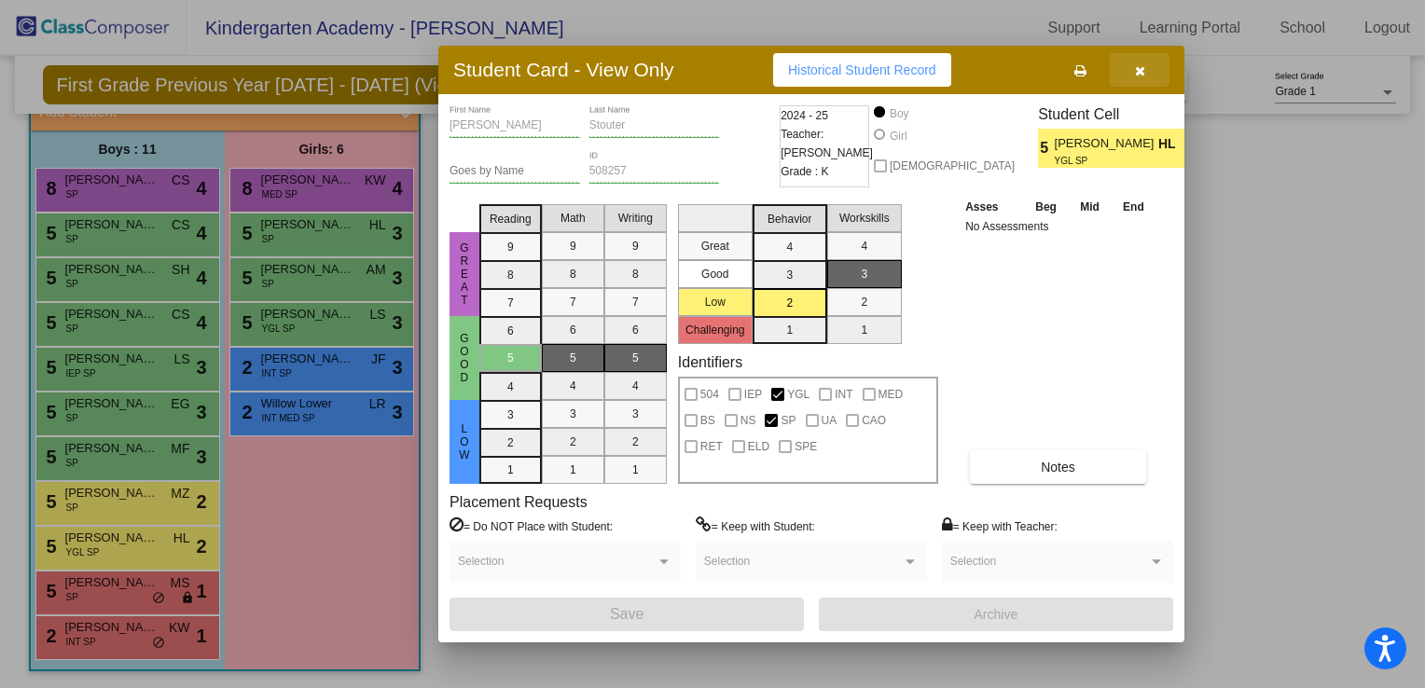
click at [1148, 65] on button "button" at bounding box center [1140, 70] width 60 height 34
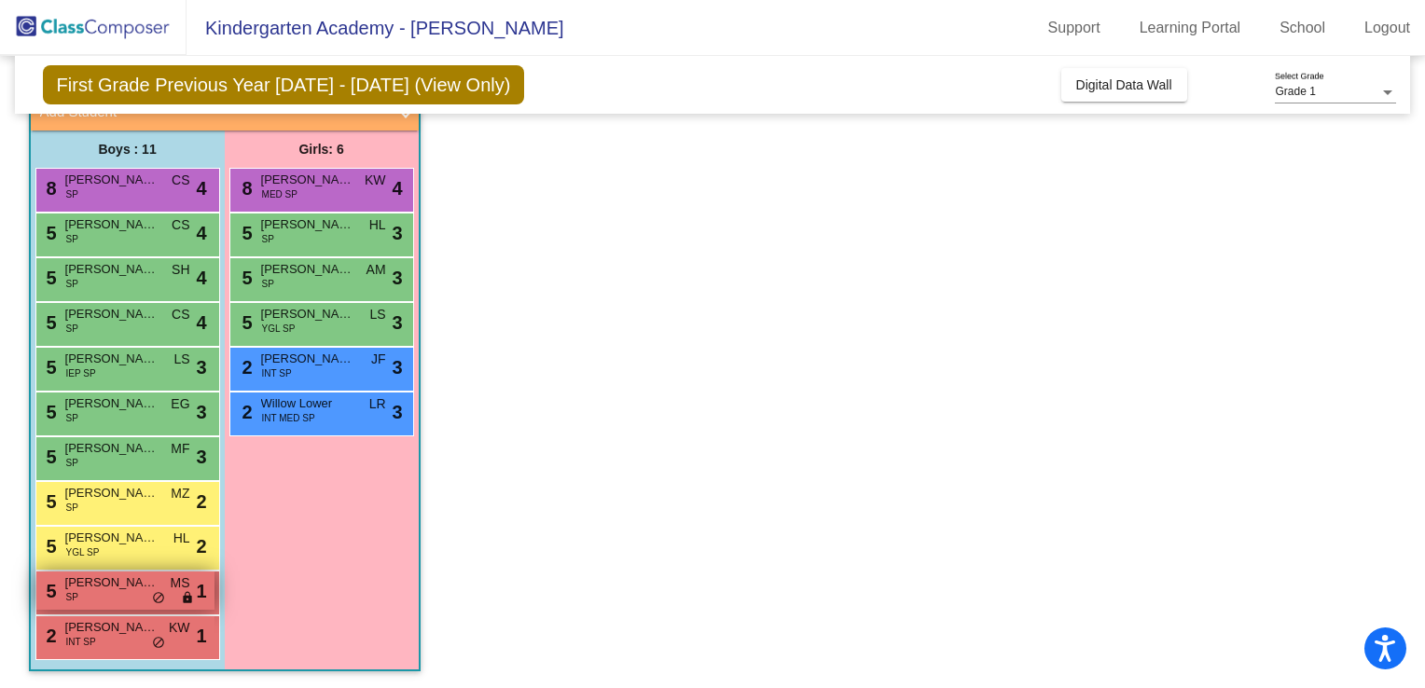
click at [132, 591] on div "5 [PERSON_NAME] SP MS lock do_not_disturb_alt 1" at bounding box center [125, 591] width 178 height 38
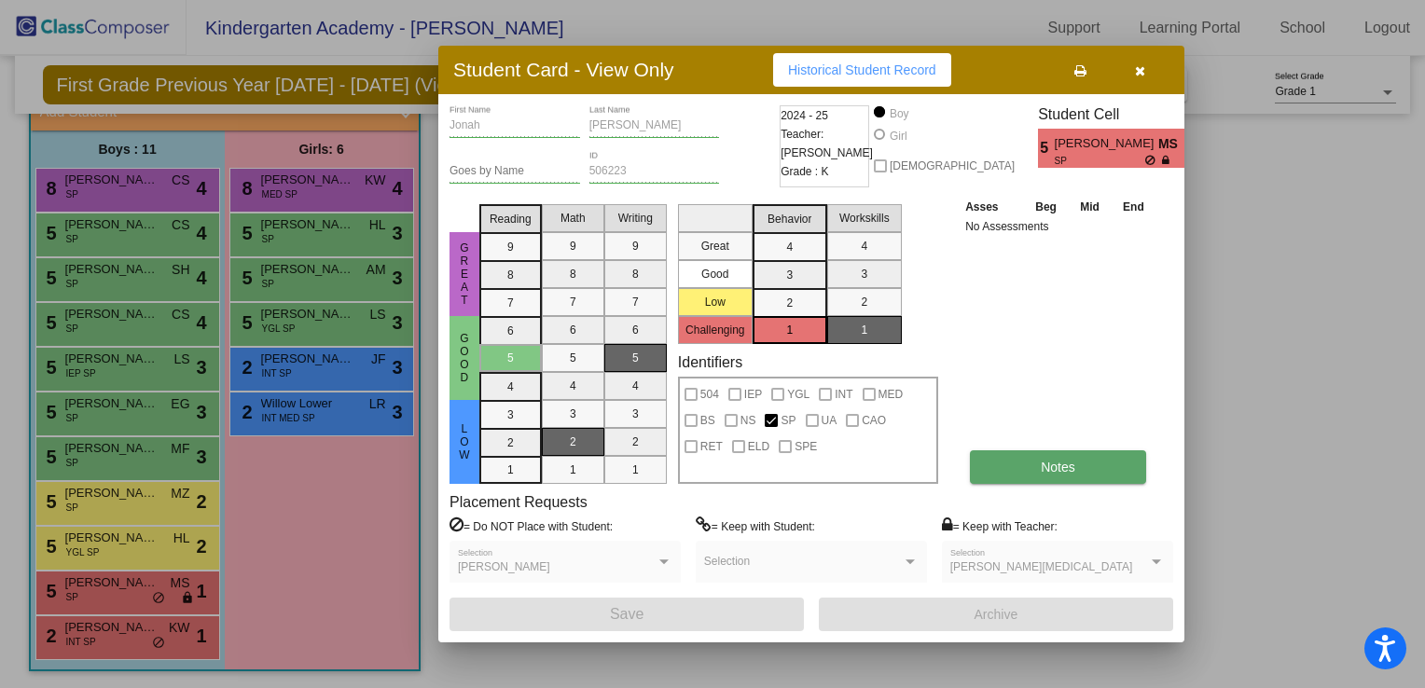
click at [1067, 460] on span "Notes" at bounding box center [1058, 467] width 35 height 15
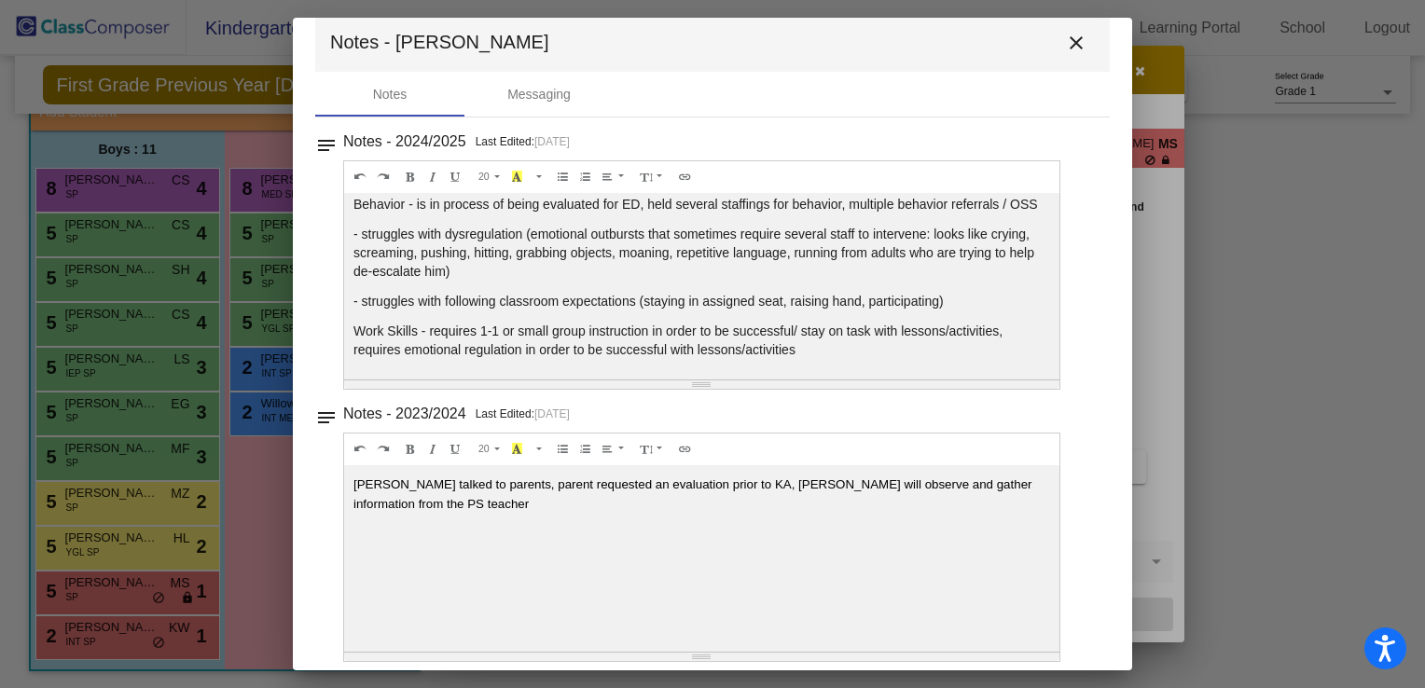
scroll to position [0, 0]
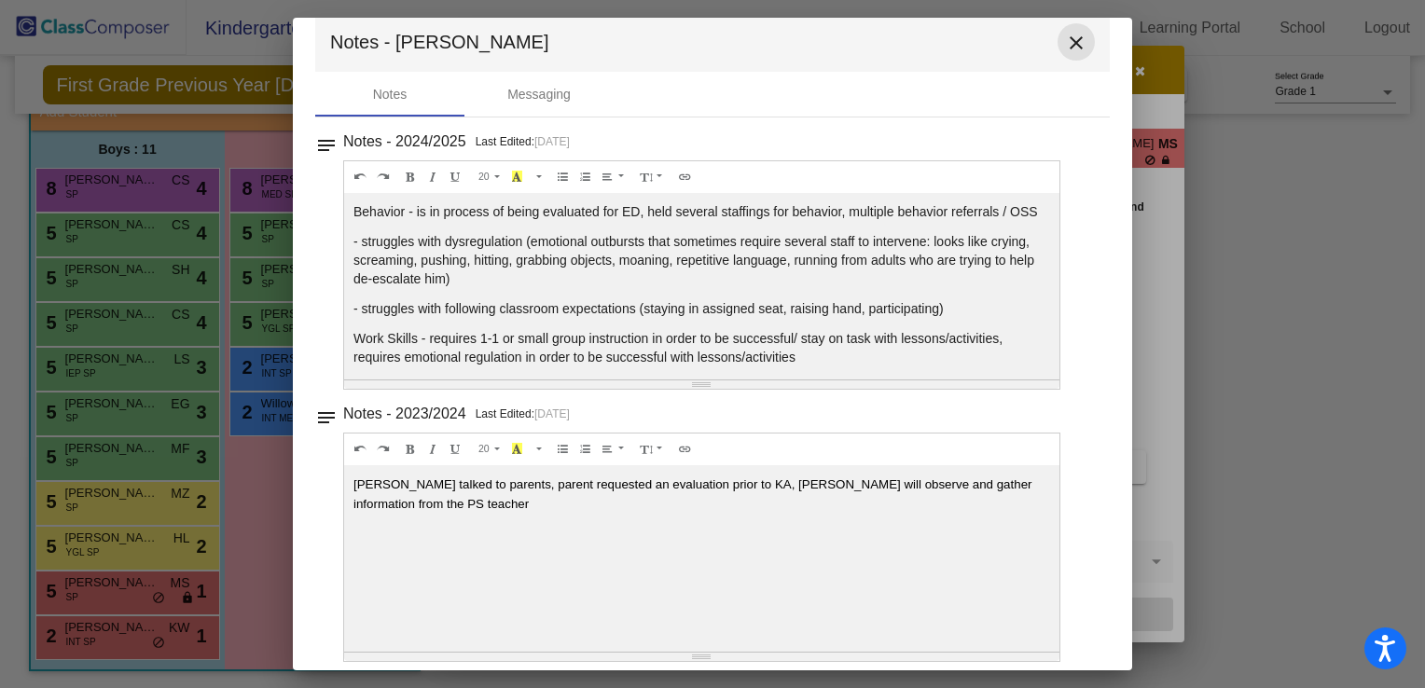
click at [1065, 45] on mat-icon "close" at bounding box center [1076, 43] width 22 height 22
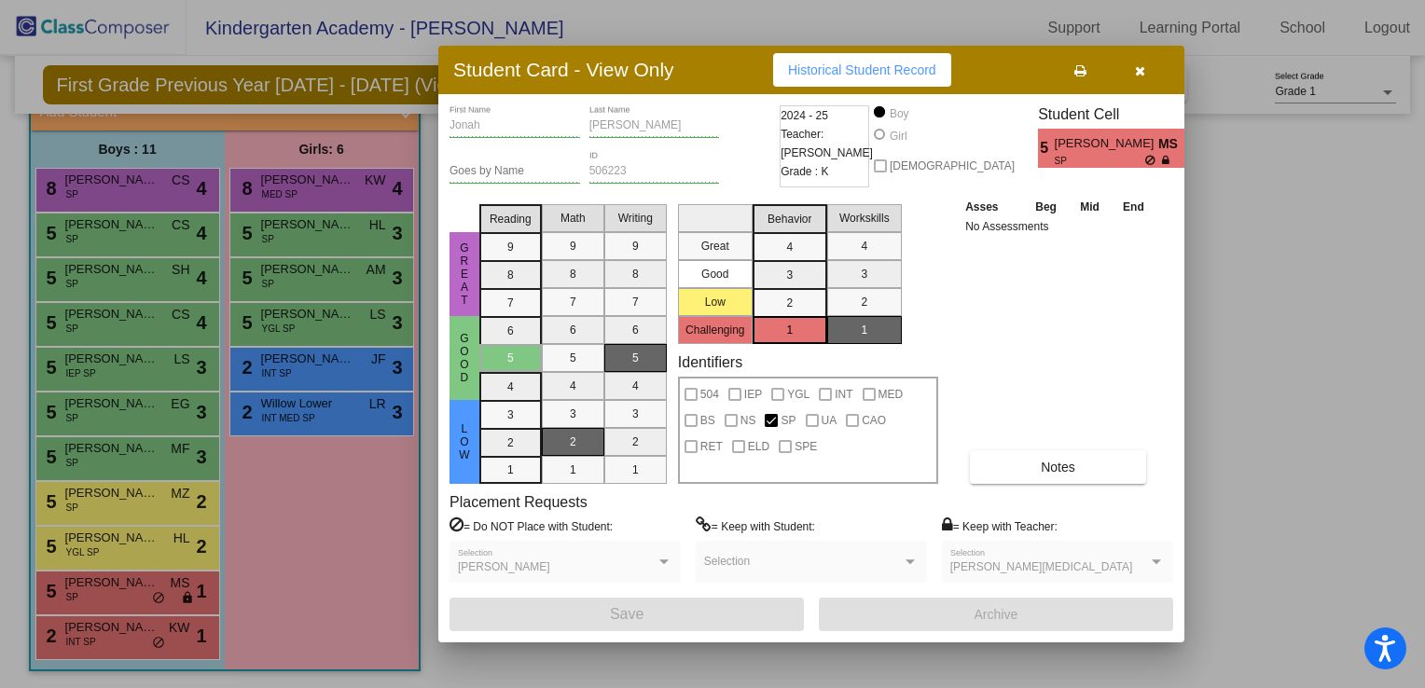
click at [1153, 73] on button "button" at bounding box center [1140, 70] width 60 height 34
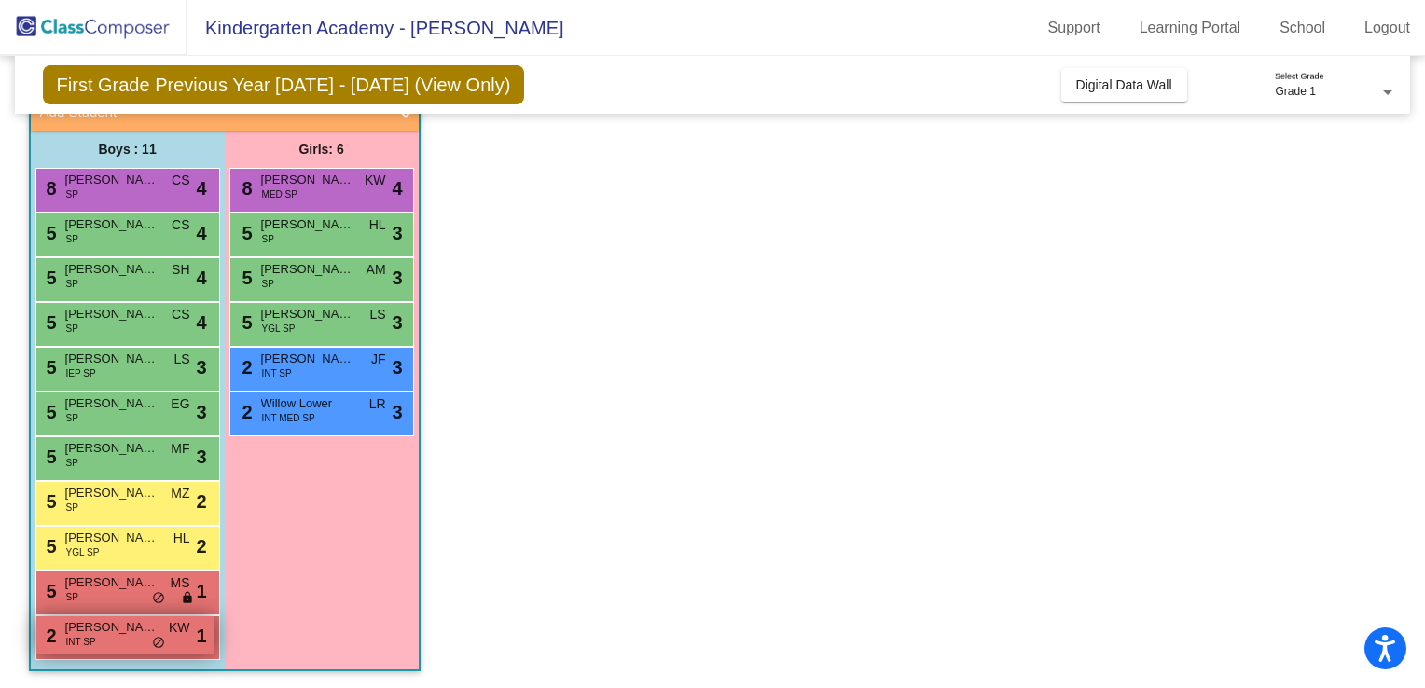
click at [85, 631] on span "[PERSON_NAME]" at bounding box center [111, 627] width 93 height 19
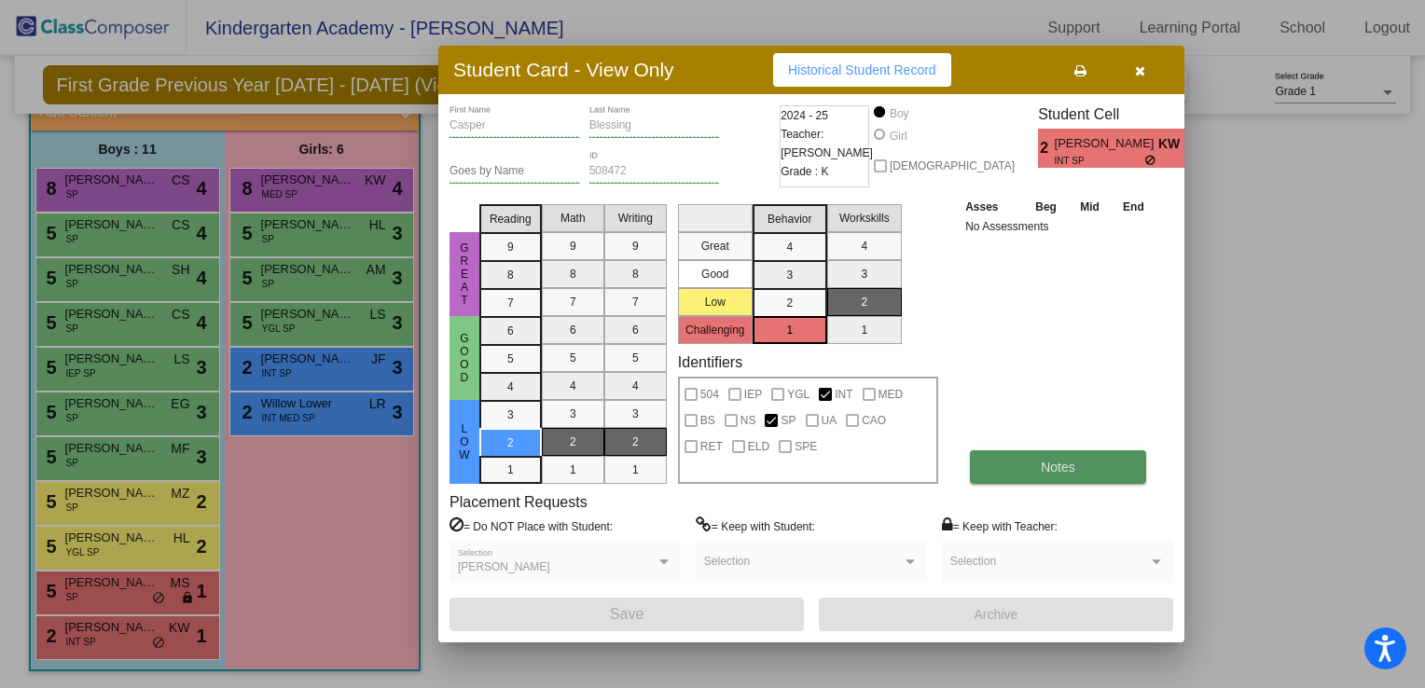
click at [1067, 465] on span "Notes" at bounding box center [1058, 467] width 35 height 15
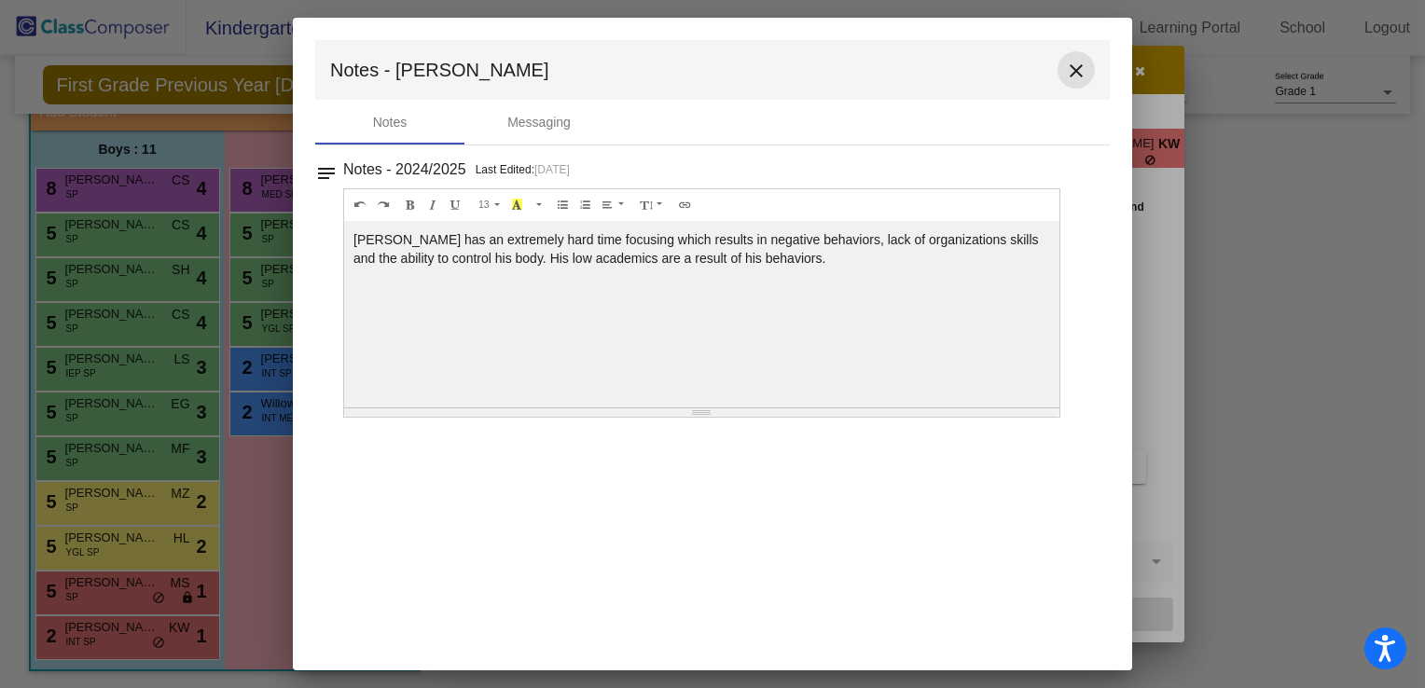
click at [1083, 74] on mat-icon "close" at bounding box center [1076, 71] width 22 height 22
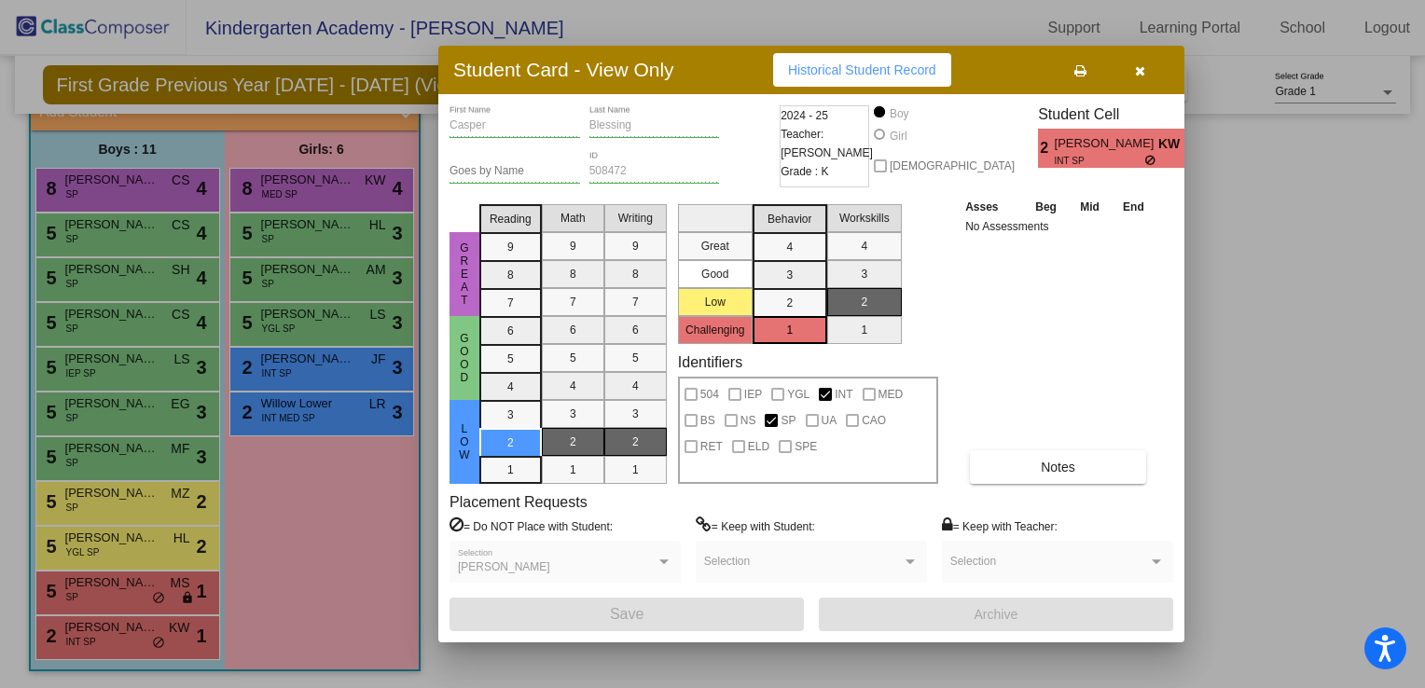
click at [1137, 66] on icon "button" at bounding box center [1140, 70] width 10 height 13
